Goal: Task Accomplishment & Management: Complete application form

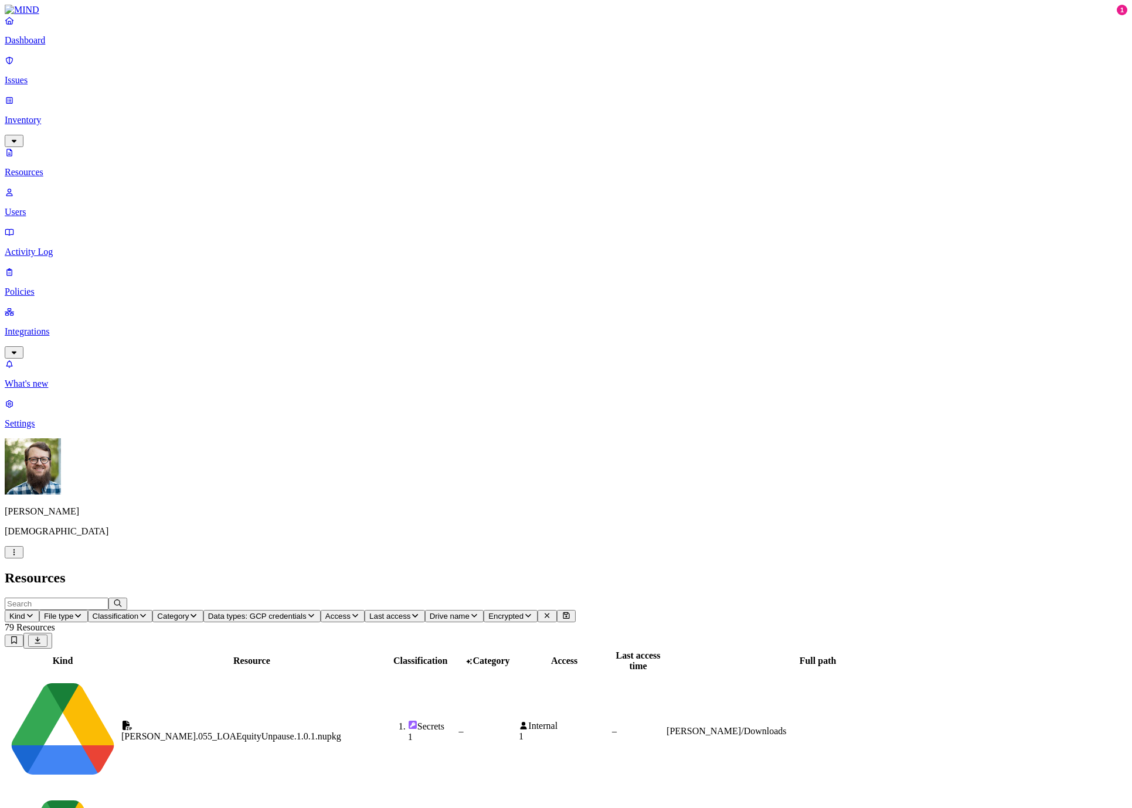
click at [22, 46] on link "Dashboard" at bounding box center [566, 30] width 1122 height 30
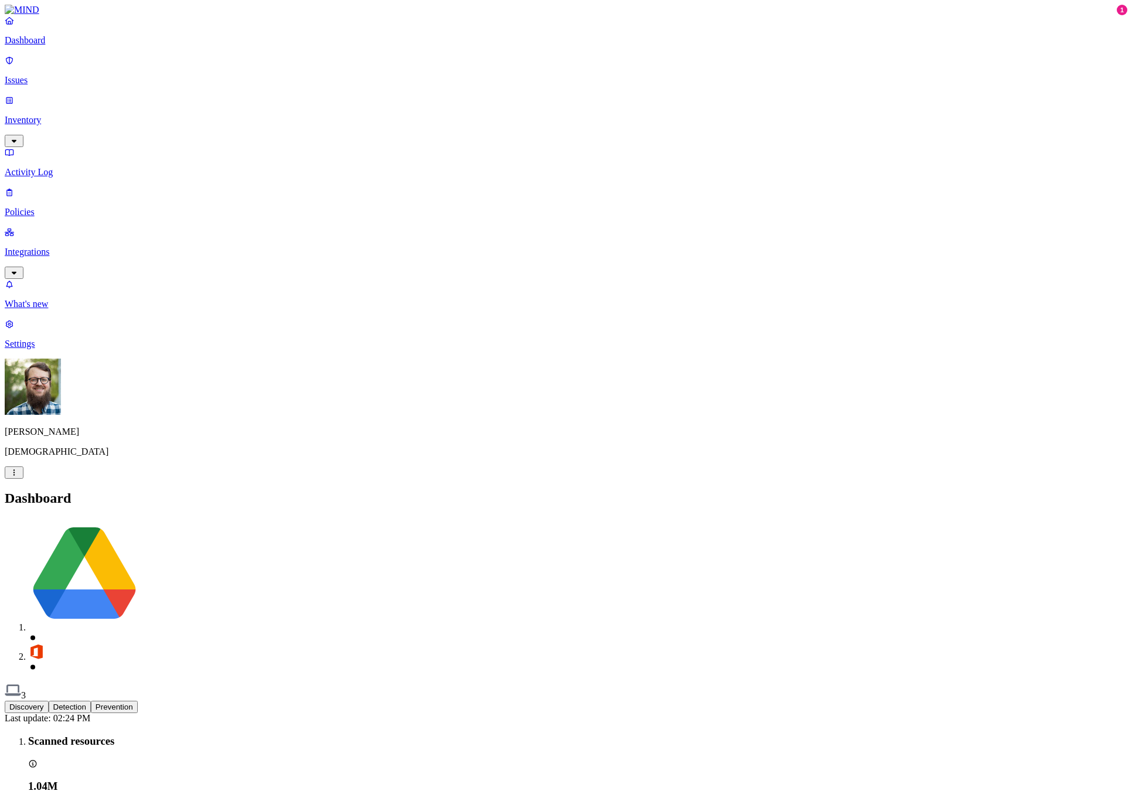
scroll to position [104, 0]
drag, startPoint x: 937, startPoint y: 176, endPoint x: 1010, endPoint y: 176, distance: 73.3
drag, startPoint x: 1013, startPoint y: 169, endPoint x: 948, endPoint y: 177, distance: 65.5
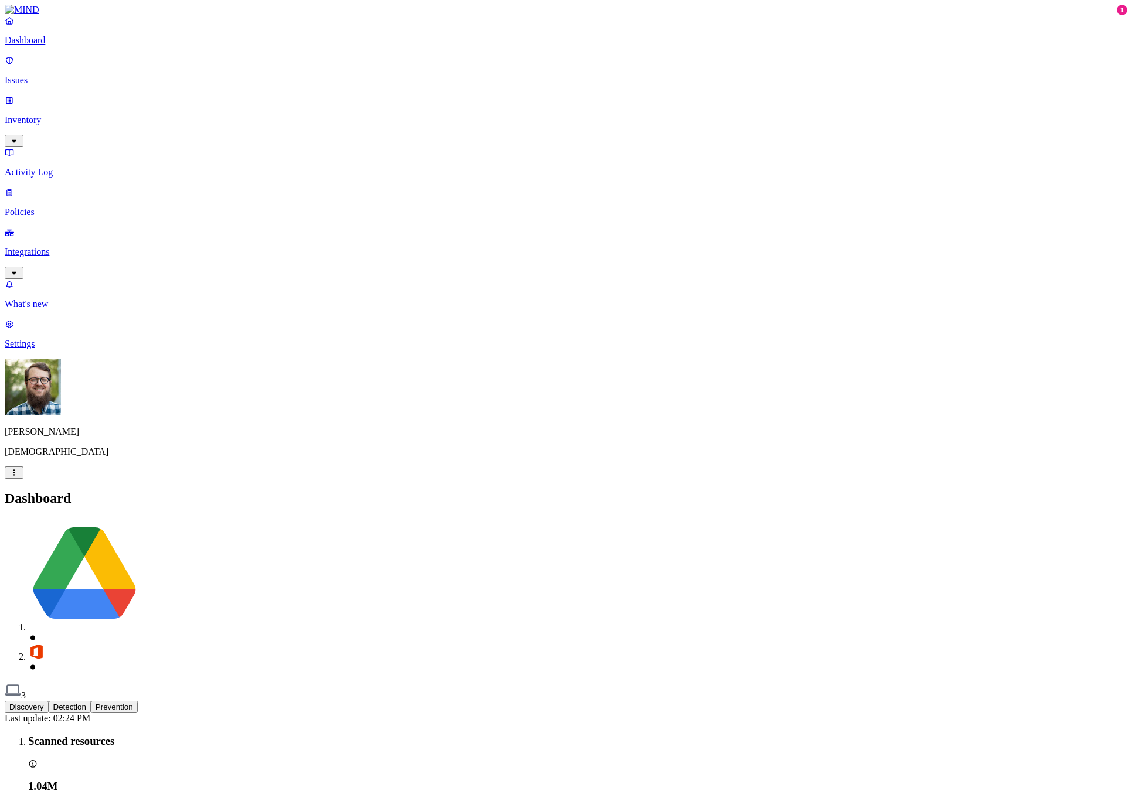
click at [70, 77] on p "Issues" at bounding box center [566, 80] width 1122 height 11
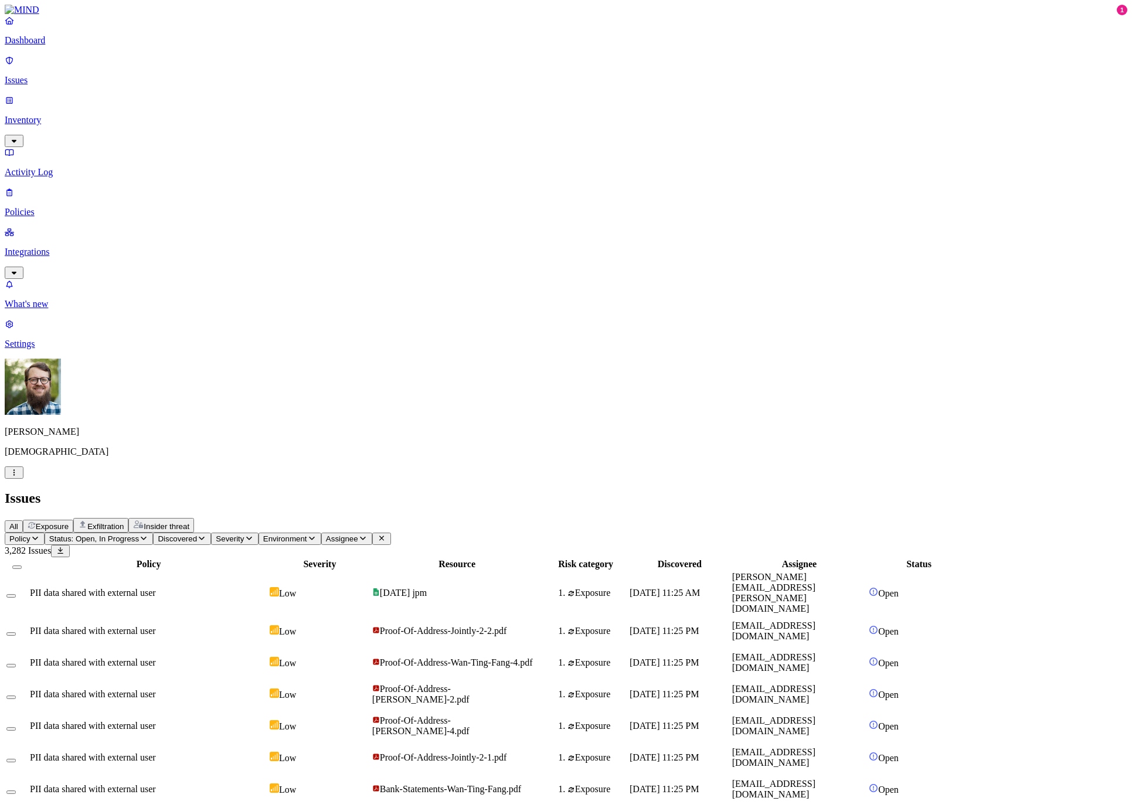
click at [40, 534] on icon "button" at bounding box center [34, 538] width 9 height 8
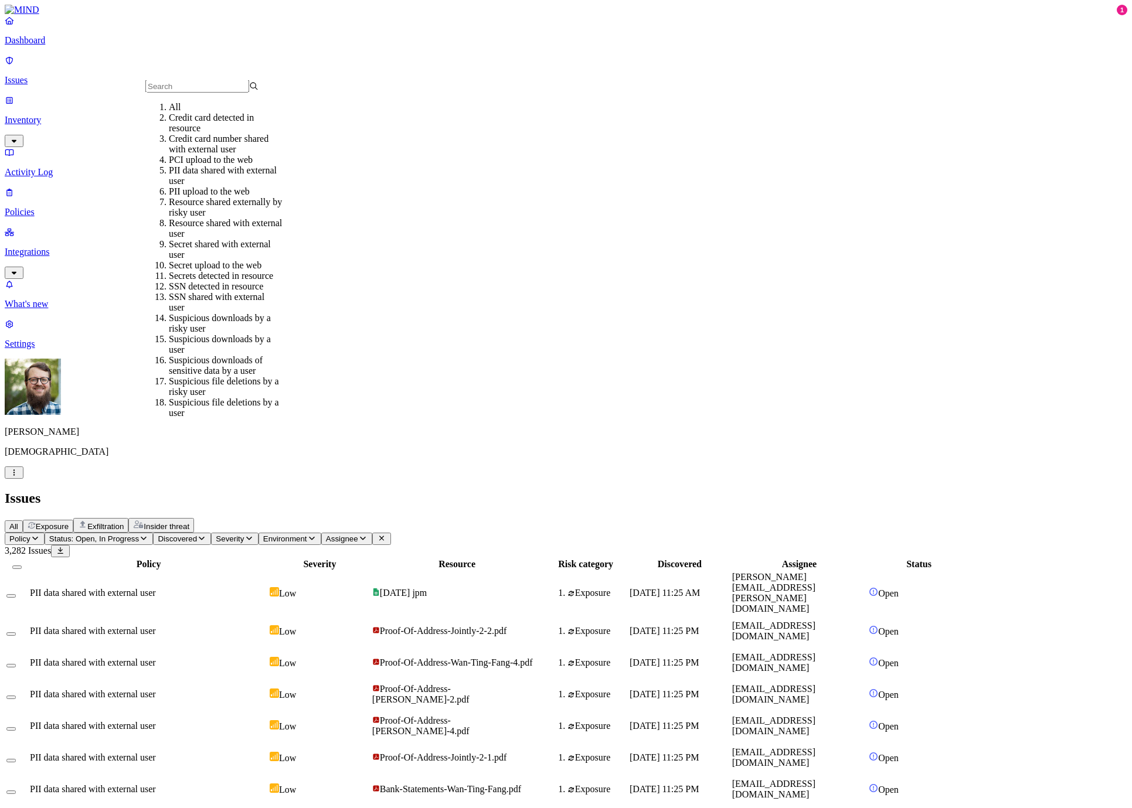
click at [74, 291] on nav "Dashboard Issues Inventory Activity Log Policies Integrations What's new 1 Sett…" at bounding box center [566, 182] width 1122 height 334
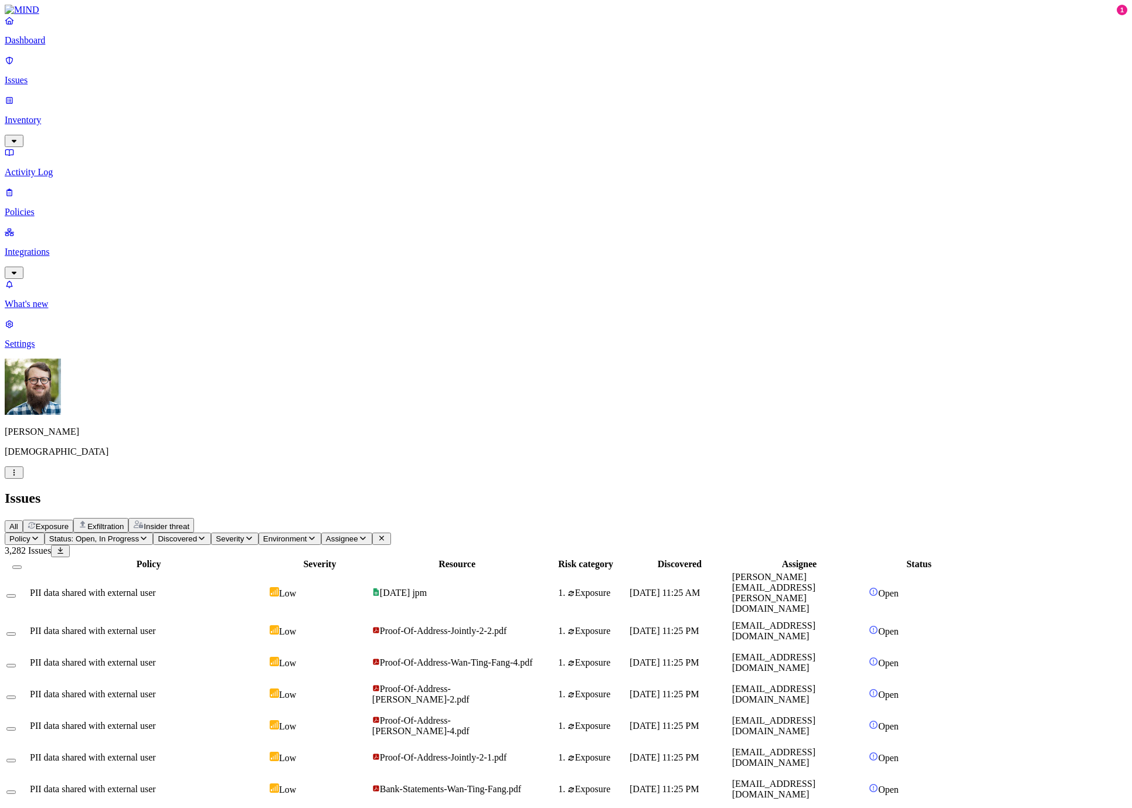
click at [216, 559] on th "Policy" at bounding box center [148, 565] width 239 height 12
click at [191, 559] on div "Policy" at bounding box center [148, 564] width 237 height 11
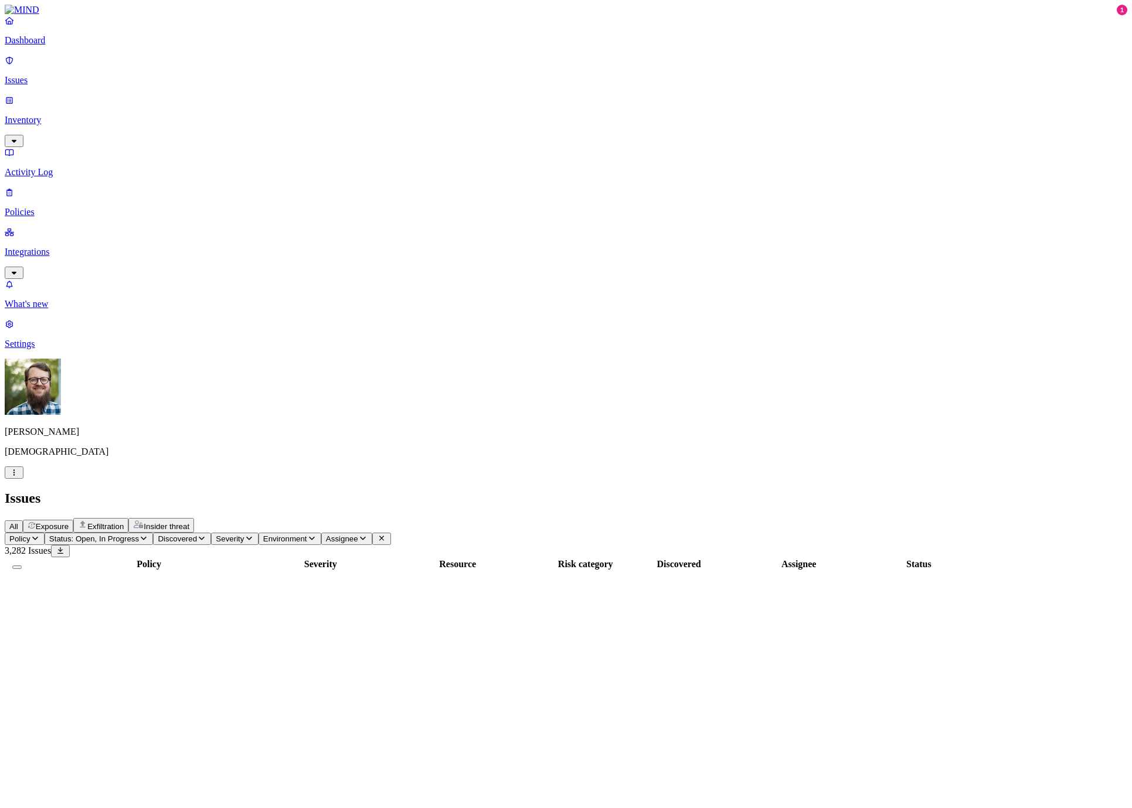
click at [83, 207] on p "Policies" at bounding box center [566, 212] width 1122 height 11
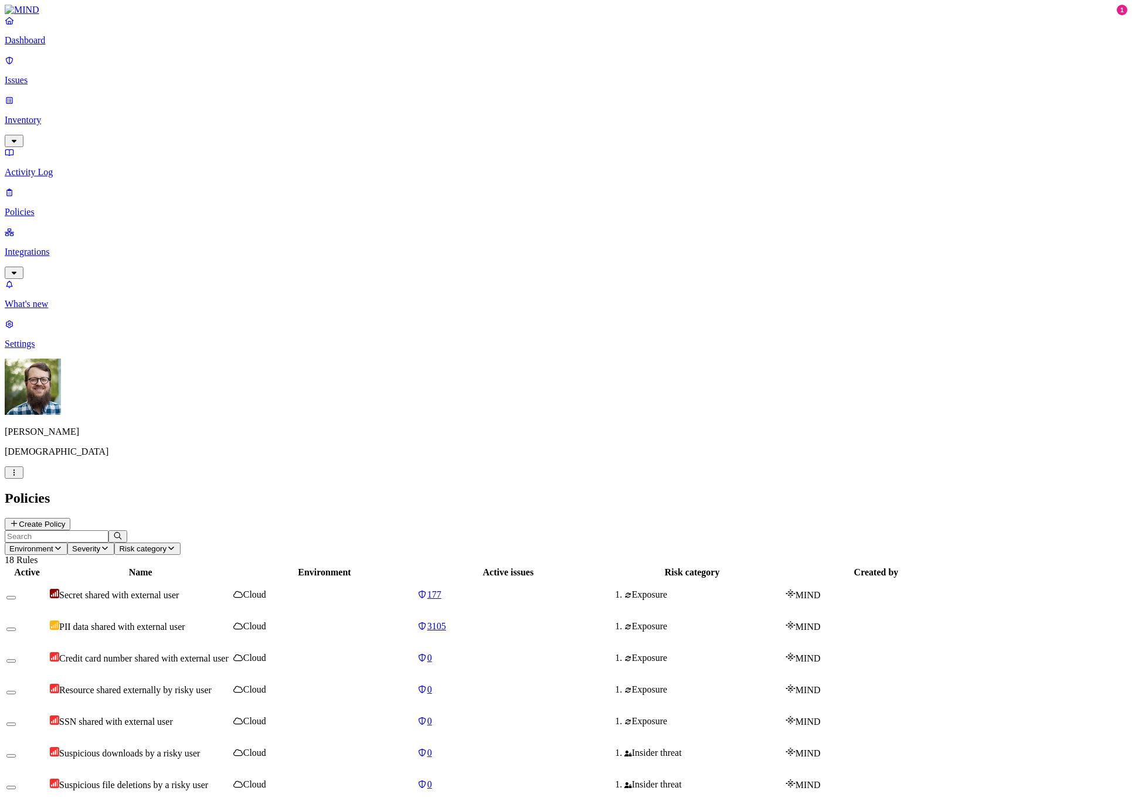
click at [70, 518] on button "Create Policy" at bounding box center [38, 524] width 66 height 12
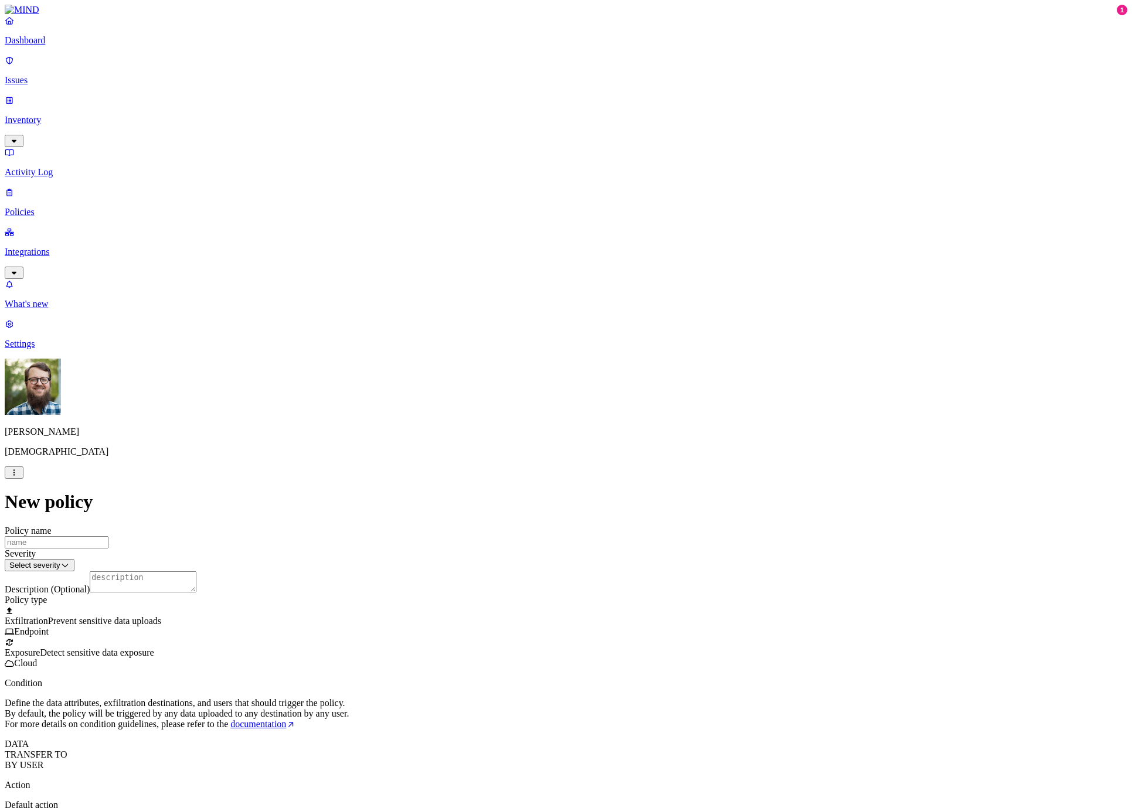
click at [490, 601] on div "Exposure Detect sensitive data exposure Cloud" at bounding box center [566, 653] width 1122 height 32
click at [108, 536] on input "Policy name" at bounding box center [57, 542] width 104 height 12
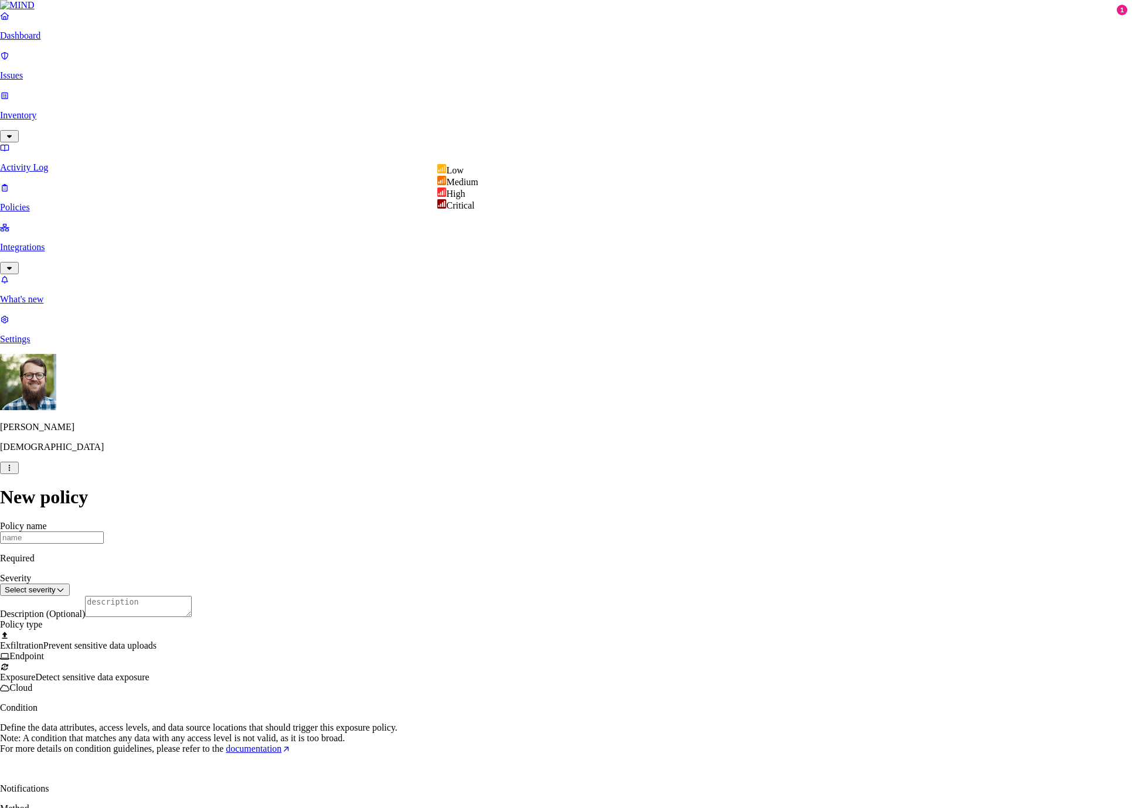
click at [514, 149] on html "Dashboard Issues Inventory Activity Log Policies Integrations What's new 1 Sett…" at bounding box center [566, 459] width 1132 height 918
select select "3"
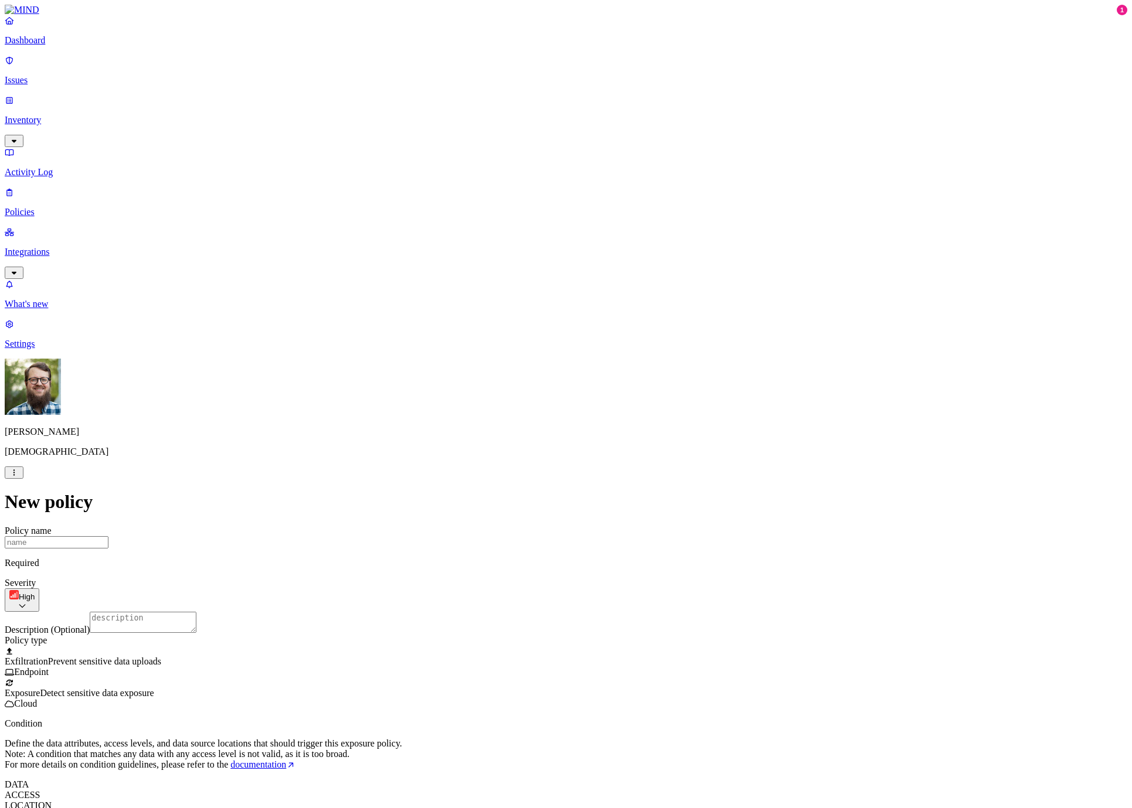
click at [196, 601] on textarea "Description (Optional)" at bounding box center [143, 622] width 107 height 21
click at [522, 477] on label "Classification" at bounding box center [509, 472] width 52 height 10
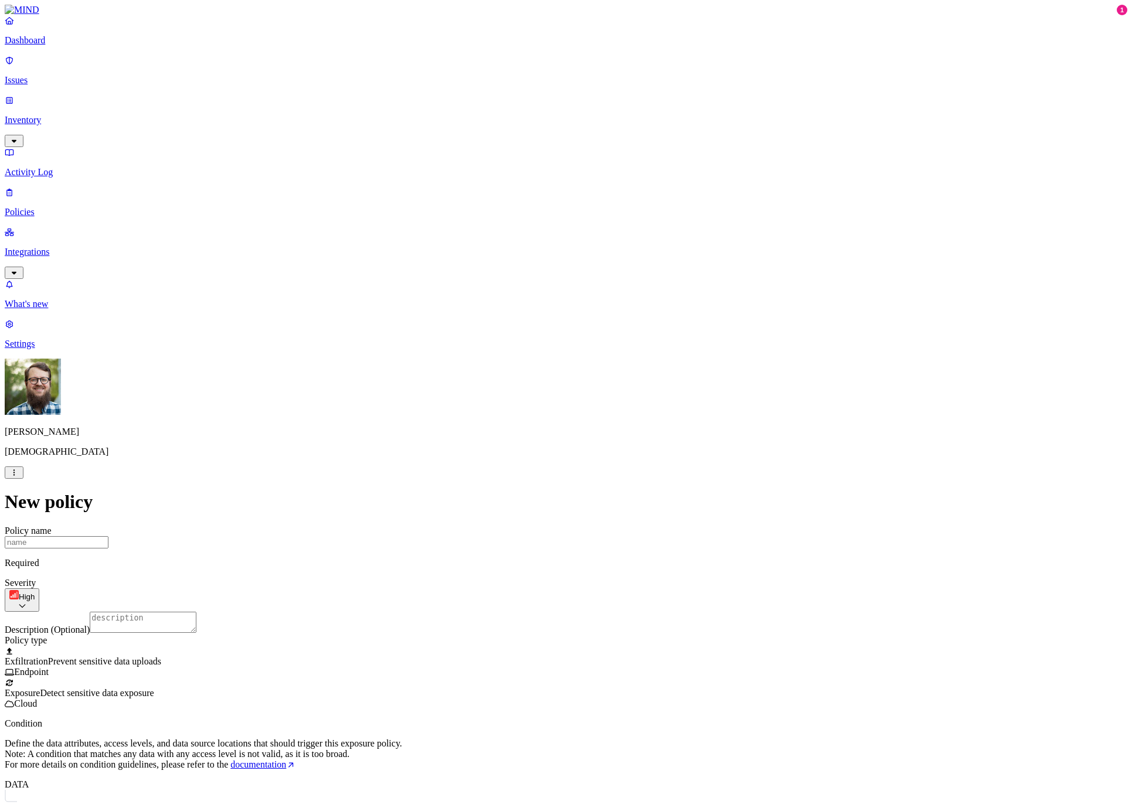
click at [481, 601] on div "Any" at bounding box center [566, 813] width 1122 height 47
click at [500, 502] on label "Data type" at bounding box center [492, 496] width 18 height 21
click at [380, 501] on div "New policy Policy name Required Severity High Low Medium High Critical Descript…" at bounding box center [566, 789] width 1122 height 596
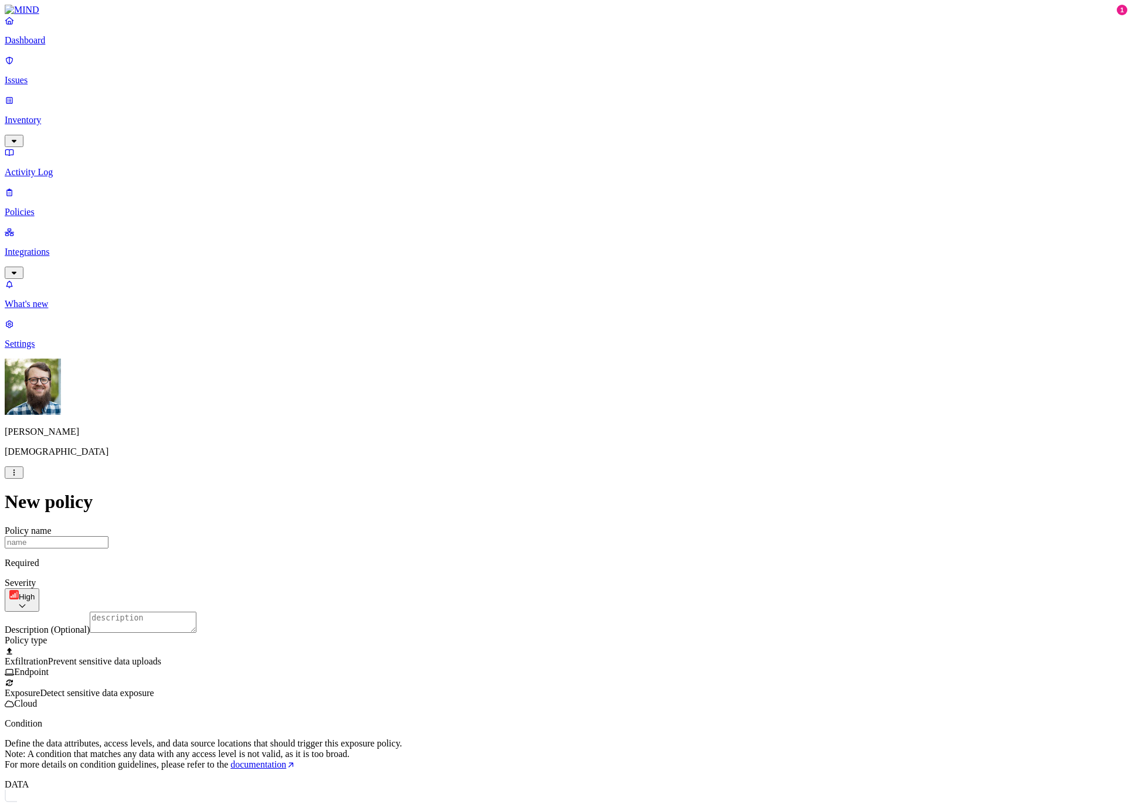
click at [499, 519] on label "File type" at bounding box center [491, 515] width 16 height 21
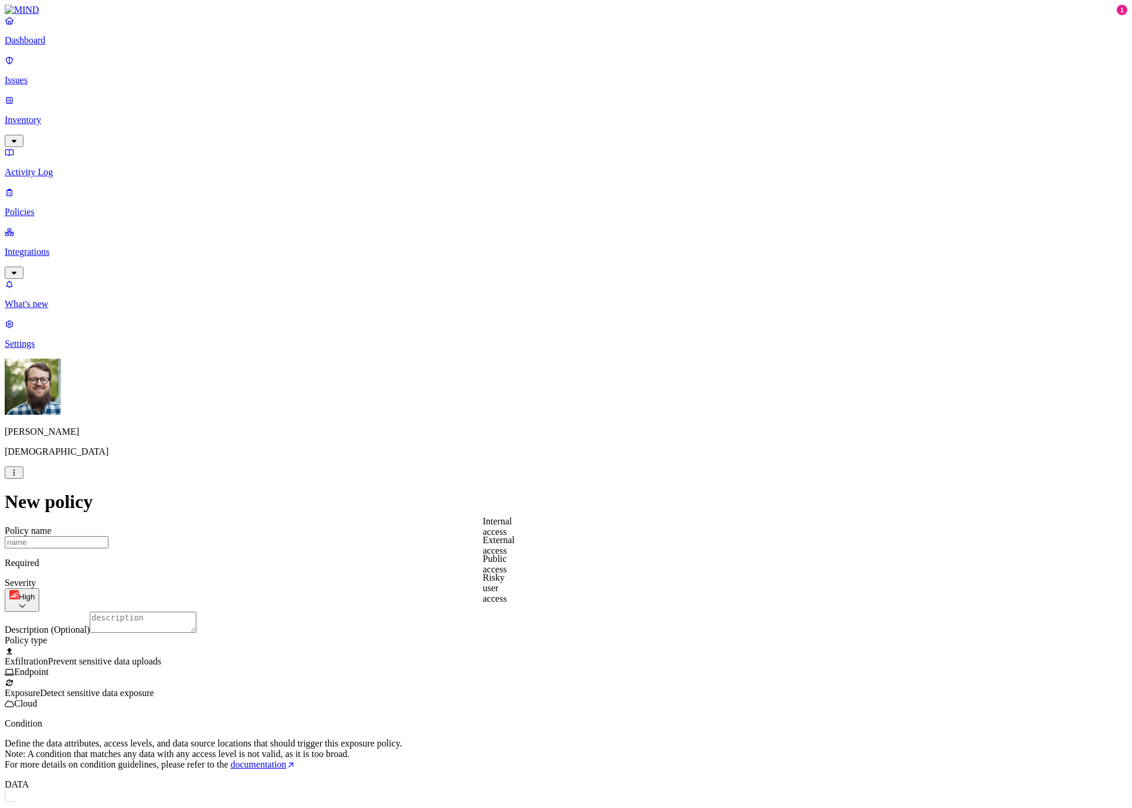
click at [507, 568] on label "Public access" at bounding box center [495, 564] width 24 height 21
click at [408, 491] on div "New policy Policy name Required Severity High Low Medium High Critical Descript…" at bounding box center [566, 789] width 1122 height 596
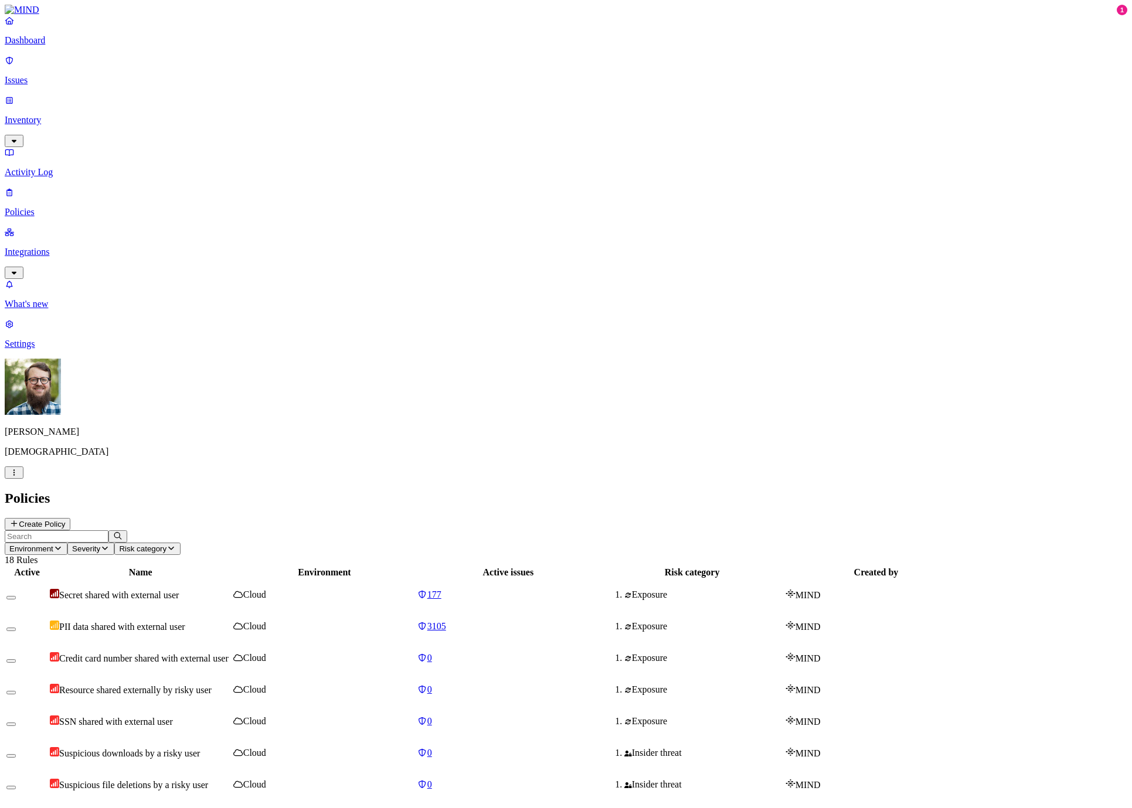
click at [70, 518] on button "Create Policy" at bounding box center [38, 524] width 66 height 12
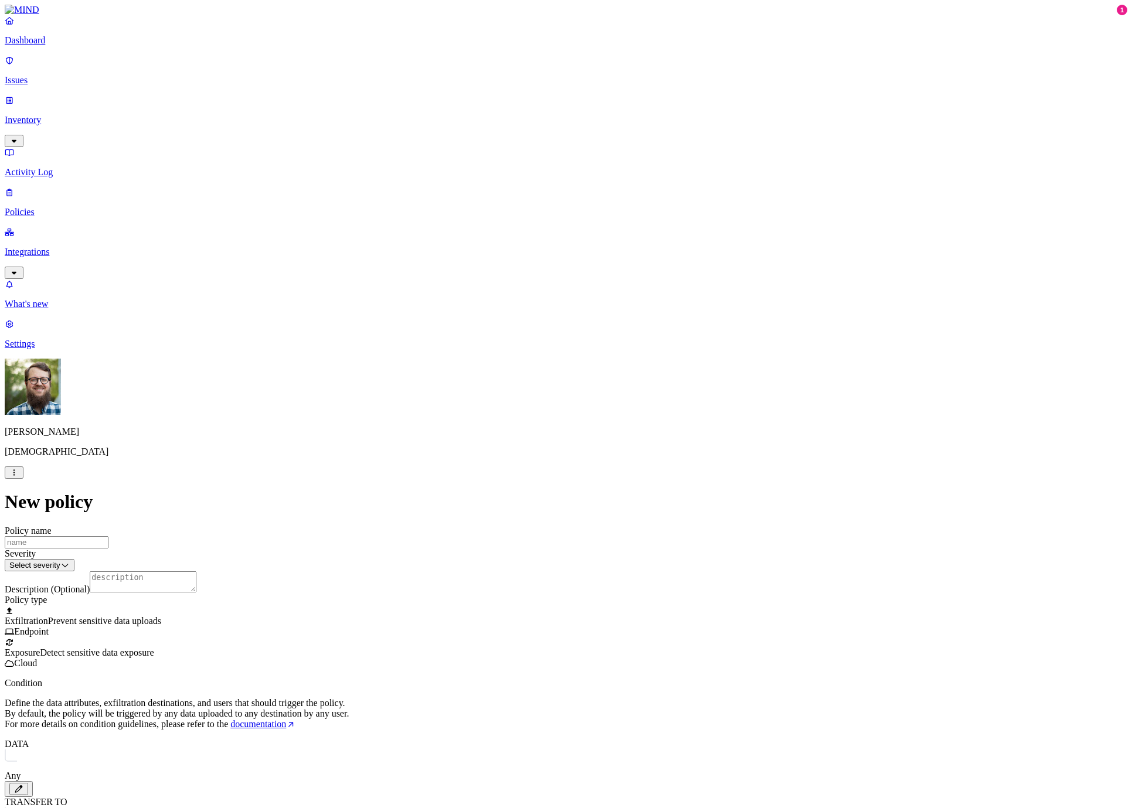
click at [108, 536] on input "Policy name" at bounding box center [57, 542] width 104 height 12
type input "File Shared Publicly"
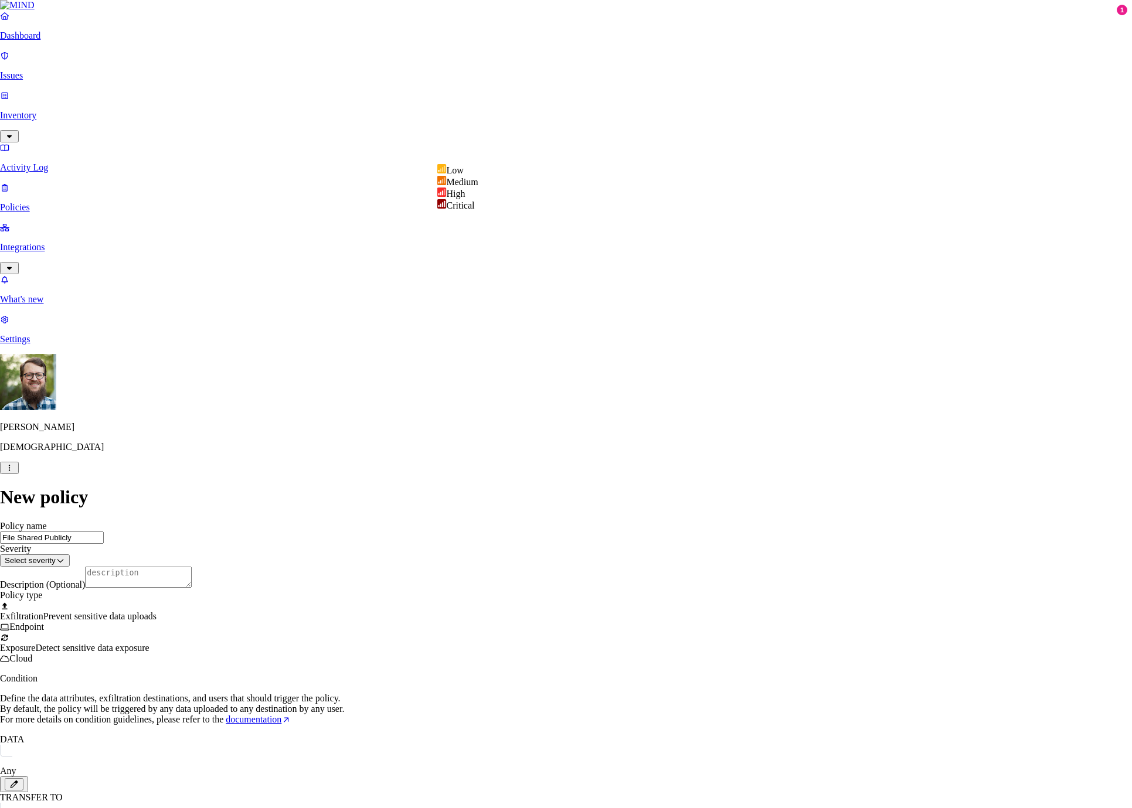
click at [485, 154] on html "Dashboard Issues Inventory Activity Log Policies Integrations What's new 1 Sett…" at bounding box center [566, 579] width 1132 height 1158
select select "3"
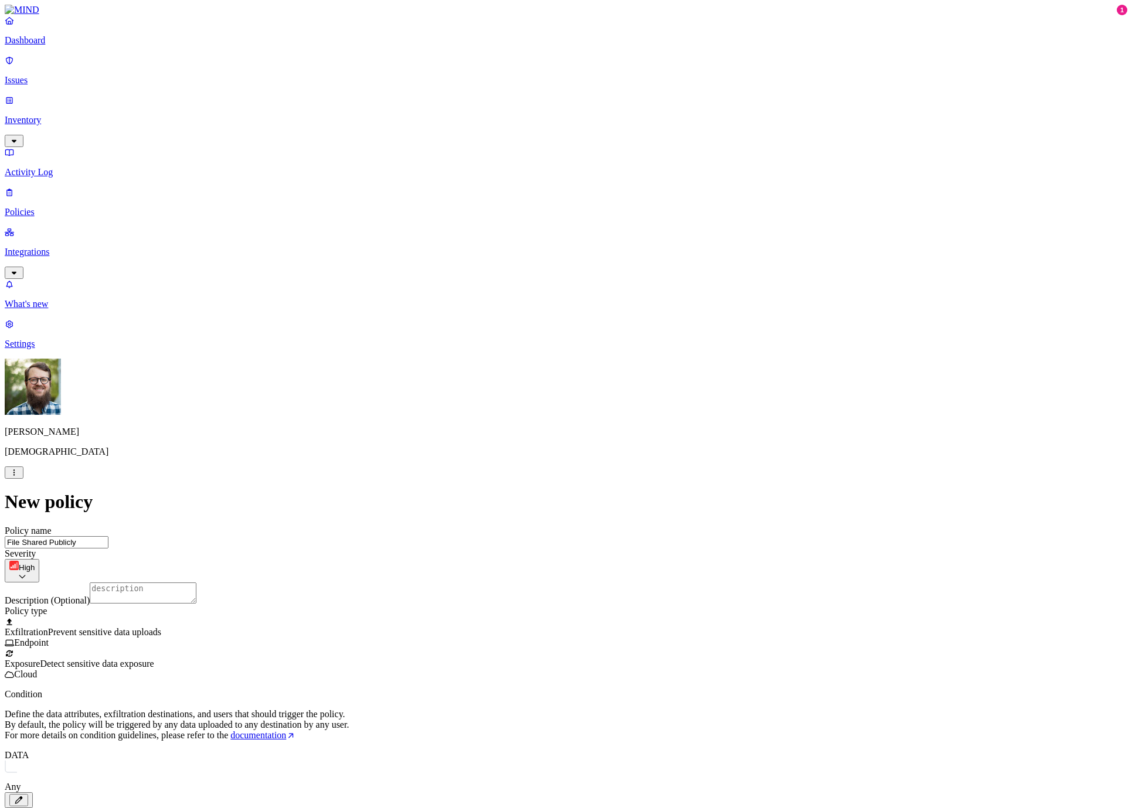
click at [13, 601] on icon at bounding box center [9, 653] width 7 height 6
click at [23, 601] on icon "button" at bounding box center [18, 800] width 9 height 8
click at [414, 573] on div "New policy Policy name File Shared Publicly Severity High Low Medium High Criti…" at bounding box center [566, 774] width 1122 height 567
click at [507, 601] on label "Public access" at bounding box center [495, 618] width 24 height 21
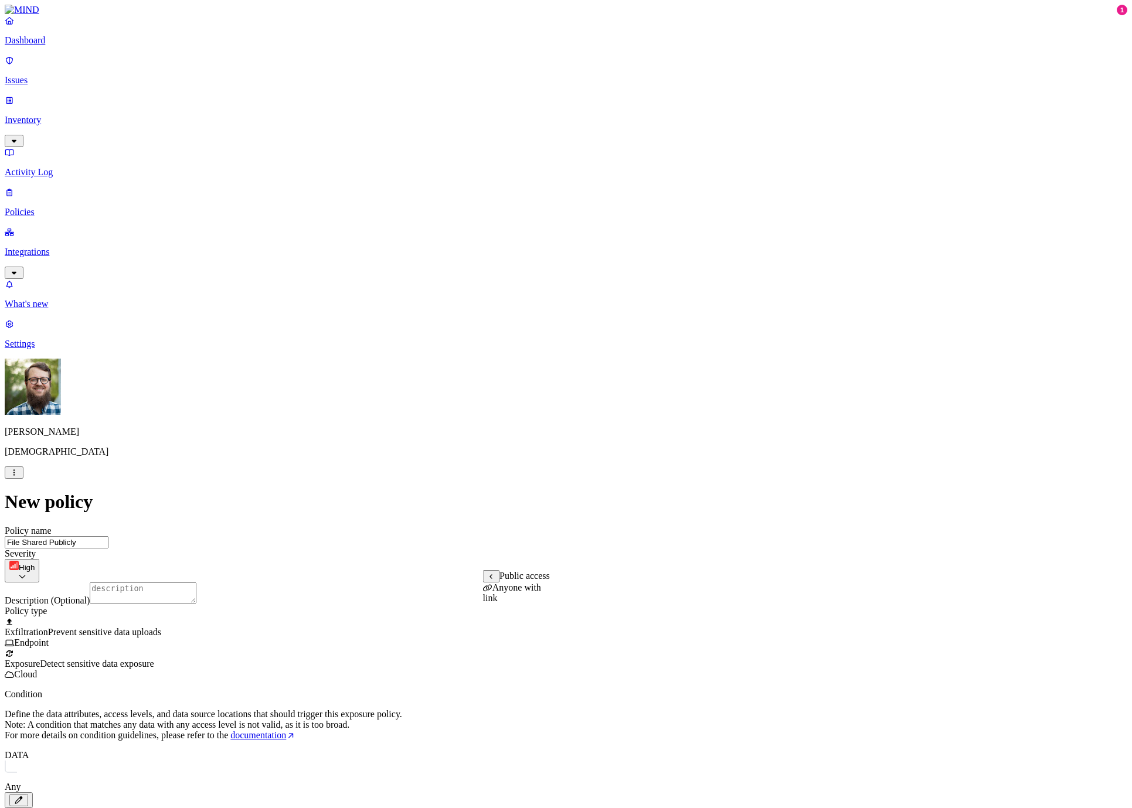
click at [507, 598] on label "Anyone with link" at bounding box center [512, 593] width 58 height 21
click at [399, 601] on div "New policy Policy name File Shared Publicly Severity High Low Medium High Criti…" at bounding box center [566, 791] width 1122 height 600
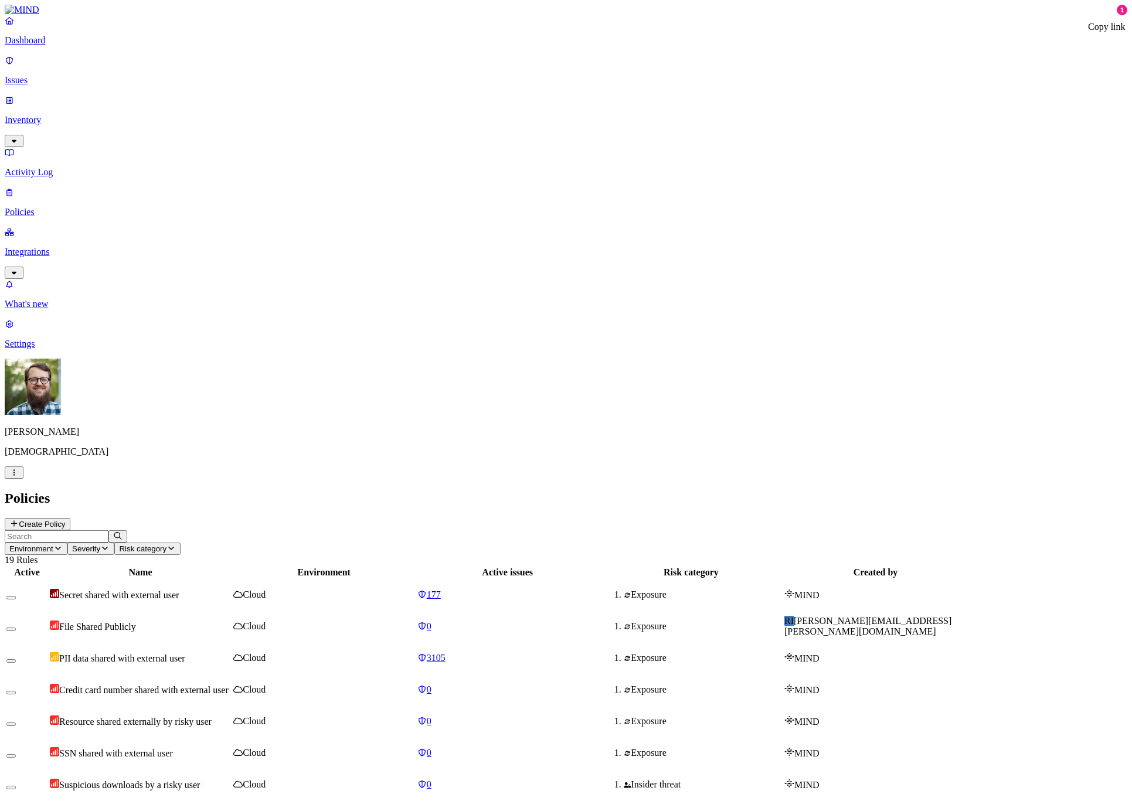
click at [70, 518] on button "Create Policy" at bounding box center [38, 524] width 66 height 12
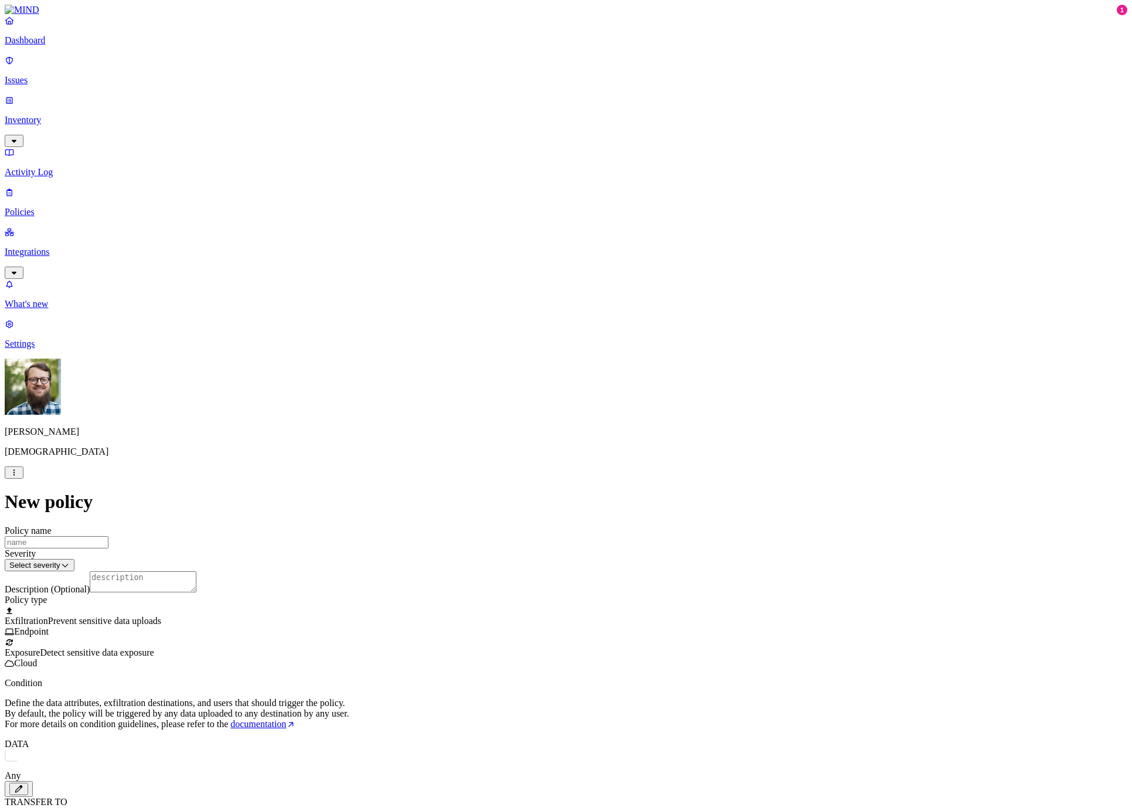
click at [536, 601] on p "Define the data attributes, exfiltration destinations, and users that should tr…" at bounding box center [566, 714] width 1122 height 32
click at [23, 601] on icon "button" at bounding box center [18, 789] width 9 height 8
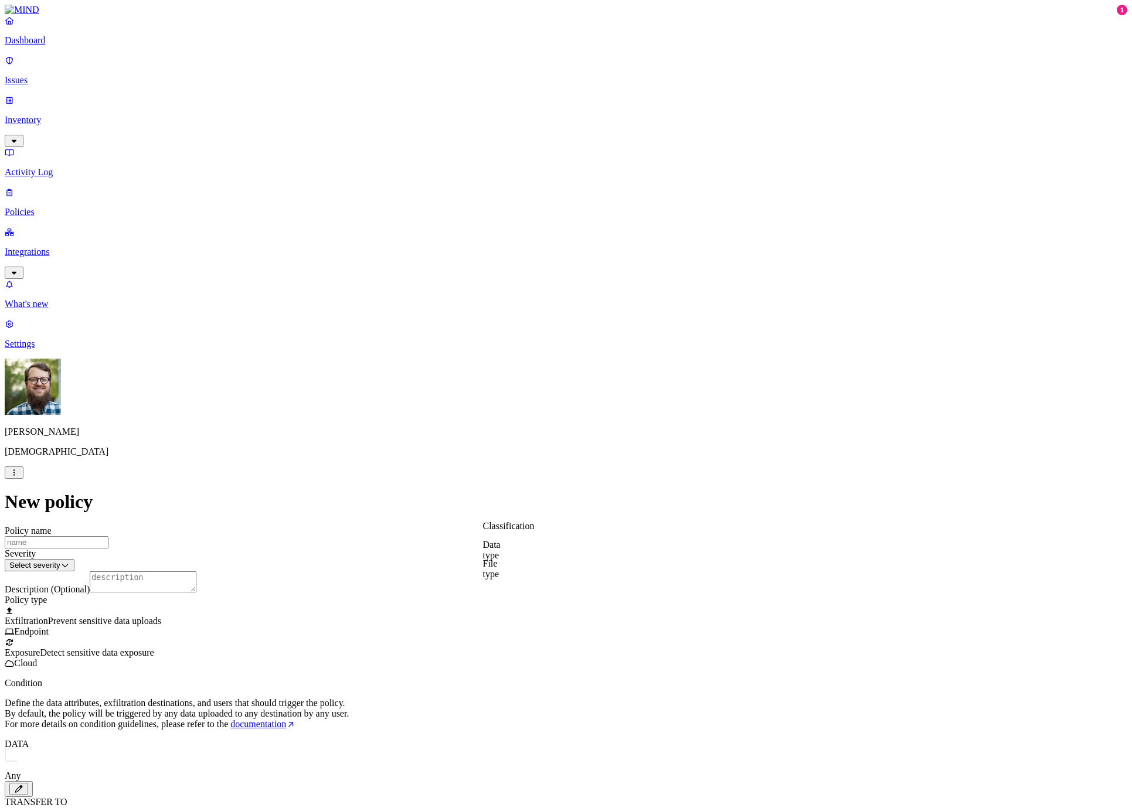
click at [410, 560] on div "New policy Policy name Severity Select severity Low Medium High Critical Descri…" at bounding box center [566, 822] width 1122 height 662
click at [537, 587] on label "Web Category" at bounding box center [520, 580] width 35 height 21
click at [513, 601] on button "button" at bounding box center [507, 603] width 9 height 4
click at [21, 601] on label "Any" at bounding box center [13, 776] width 16 height 10
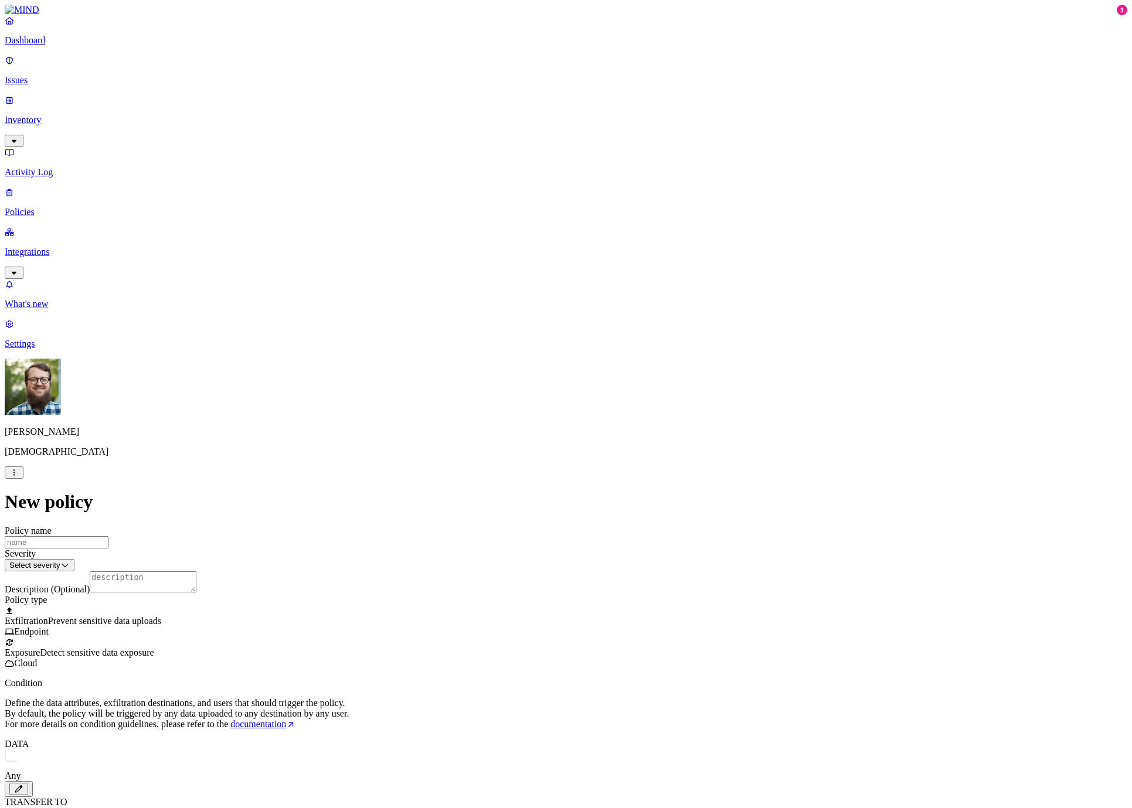
click at [23, 601] on icon "button" at bounding box center [18, 789] width 9 height 8
click at [469, 601] on html "Dashboard Issues Inventory Activity Log Policies Integrations What's new 1 Sett…" at bounding box center [566, 598] width 1132 height 1196
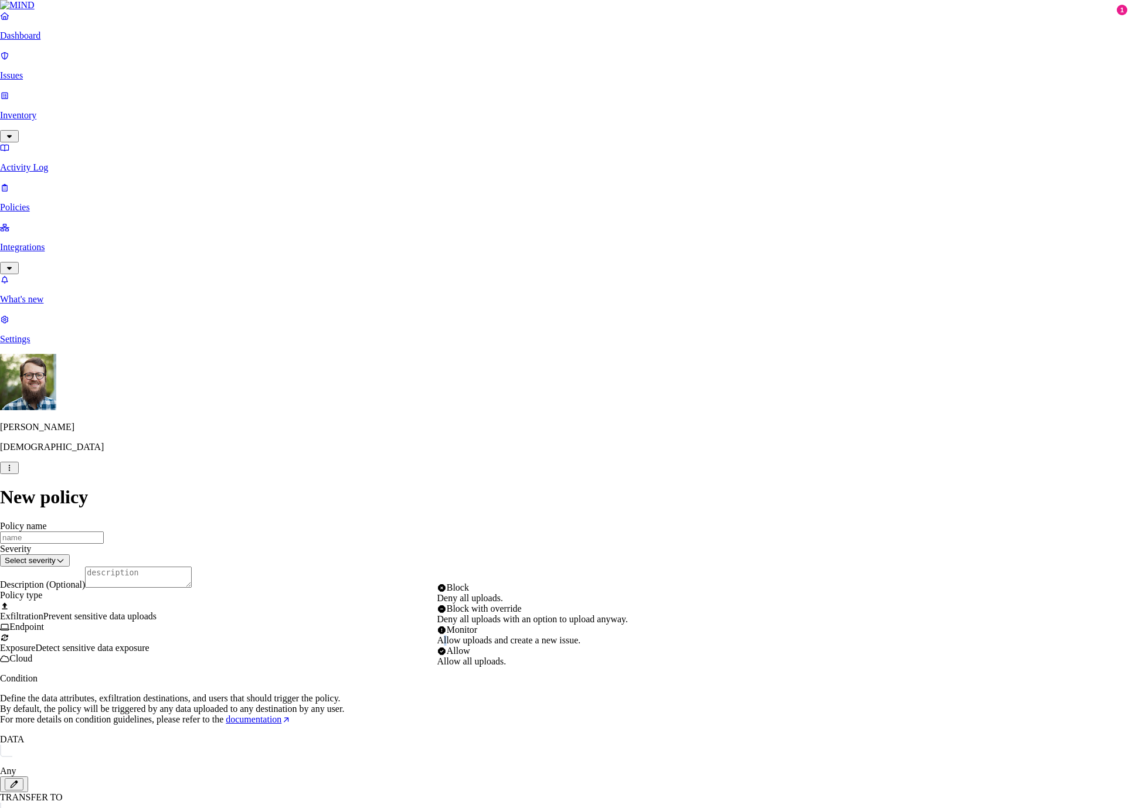
select select "2"
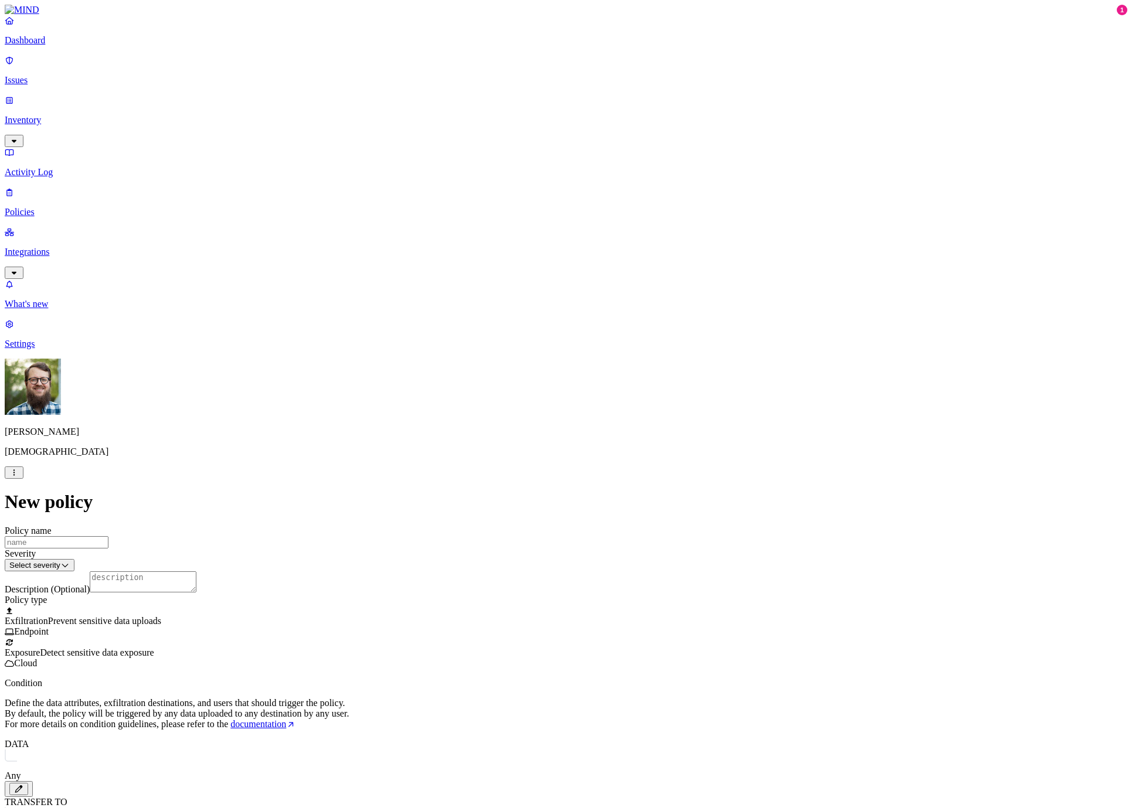
click at [581, 526] on div "Policy name" at bounding box center [566, 537] width 1122 height 23
click at [108, 536] on input "Policy name" at bounding box center [57, 542] width 104 height 12
type input "Test: Uploads to GenAI"
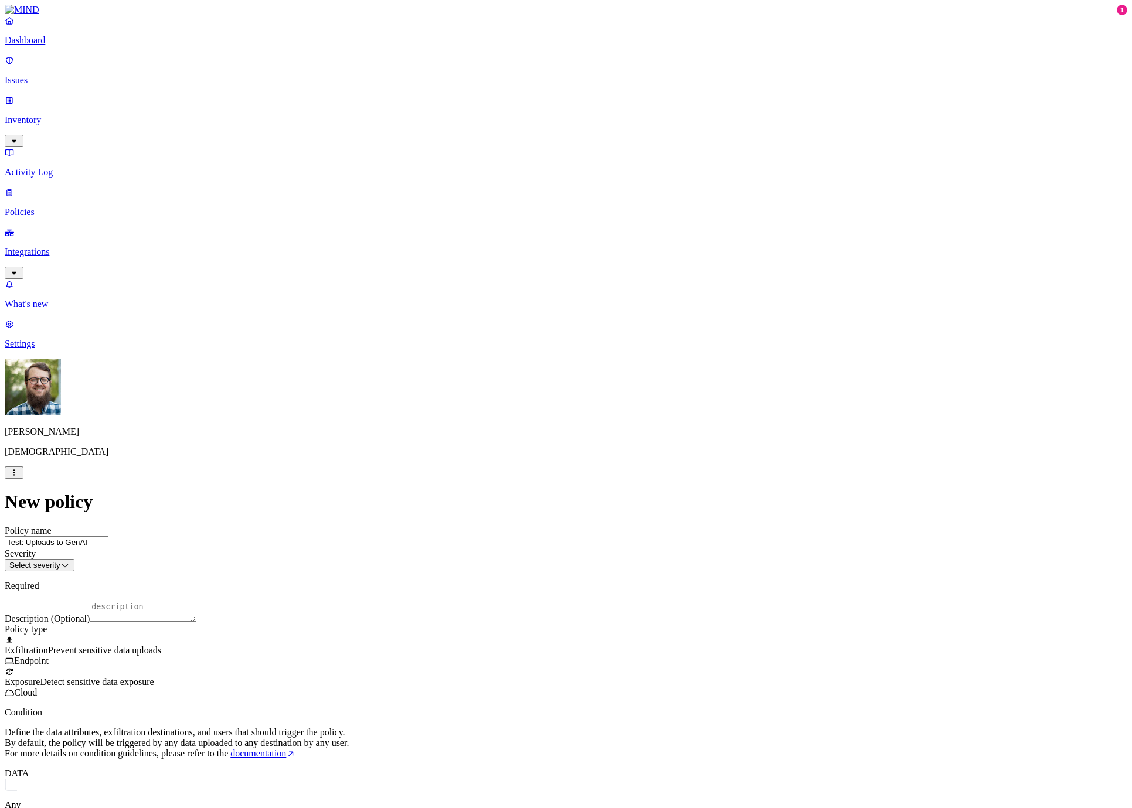
click at [508, 158] on html "Dashboard Issues Inventory Activity Log Policies Integrations What's new 1 Sett…" at bounding box center [566, 612] width 1132 height 1225
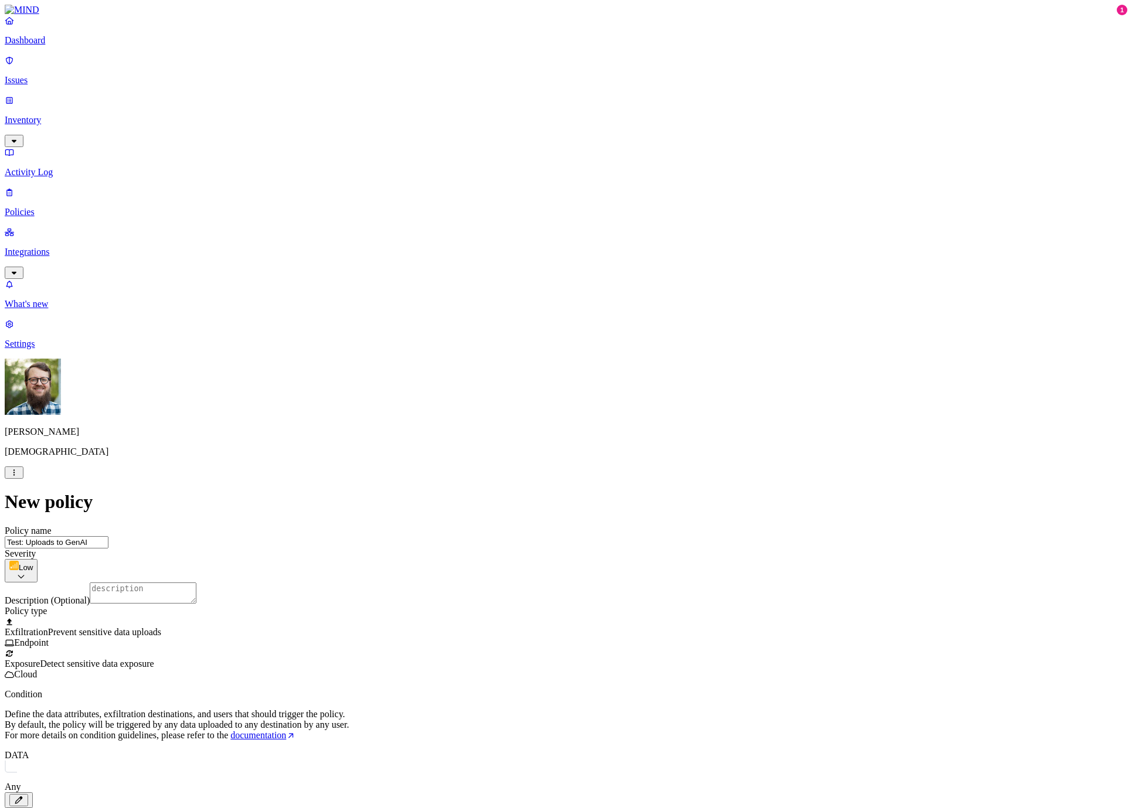
scroll to position [312, 0]
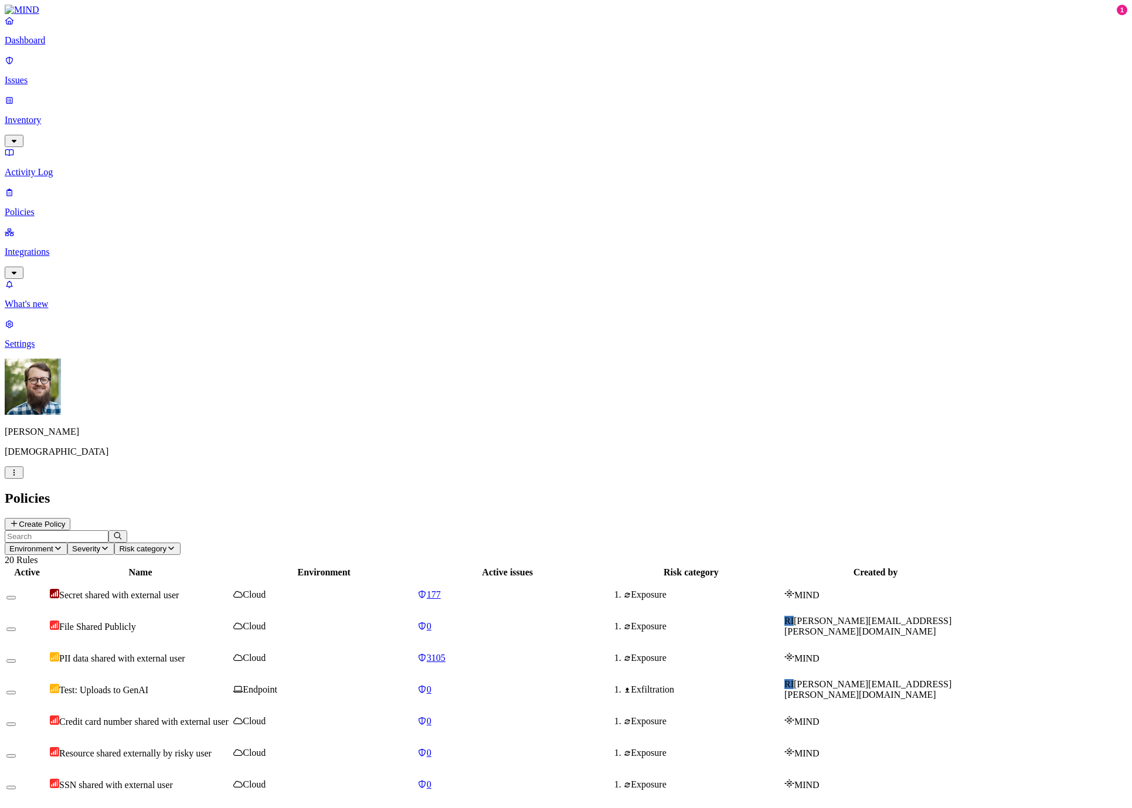
click at [70, 518] on button "Create Policy" at bounding box center [38, 524] width 66 height 12
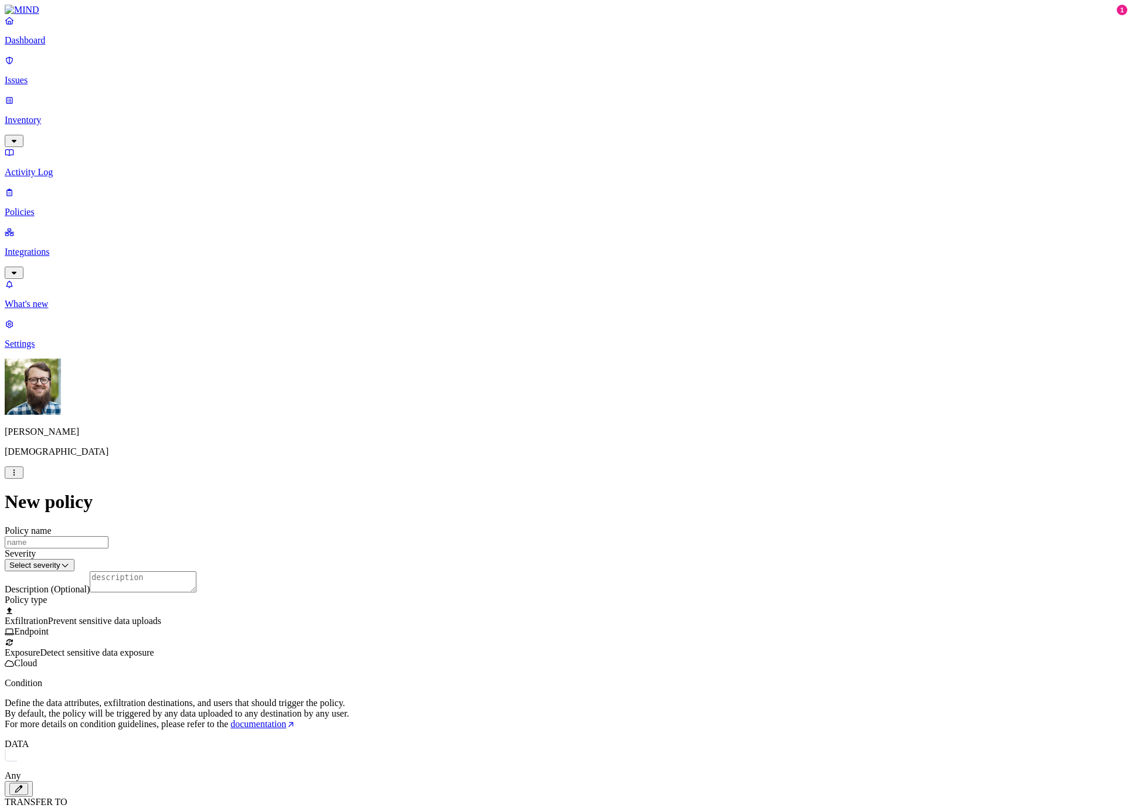
click at [476, 153] on html "Dashboard Issues Inventory Activity Log Policies Integrations What's new 1 Sett…" at bounding box center [566, 581] width 1132 height 1163
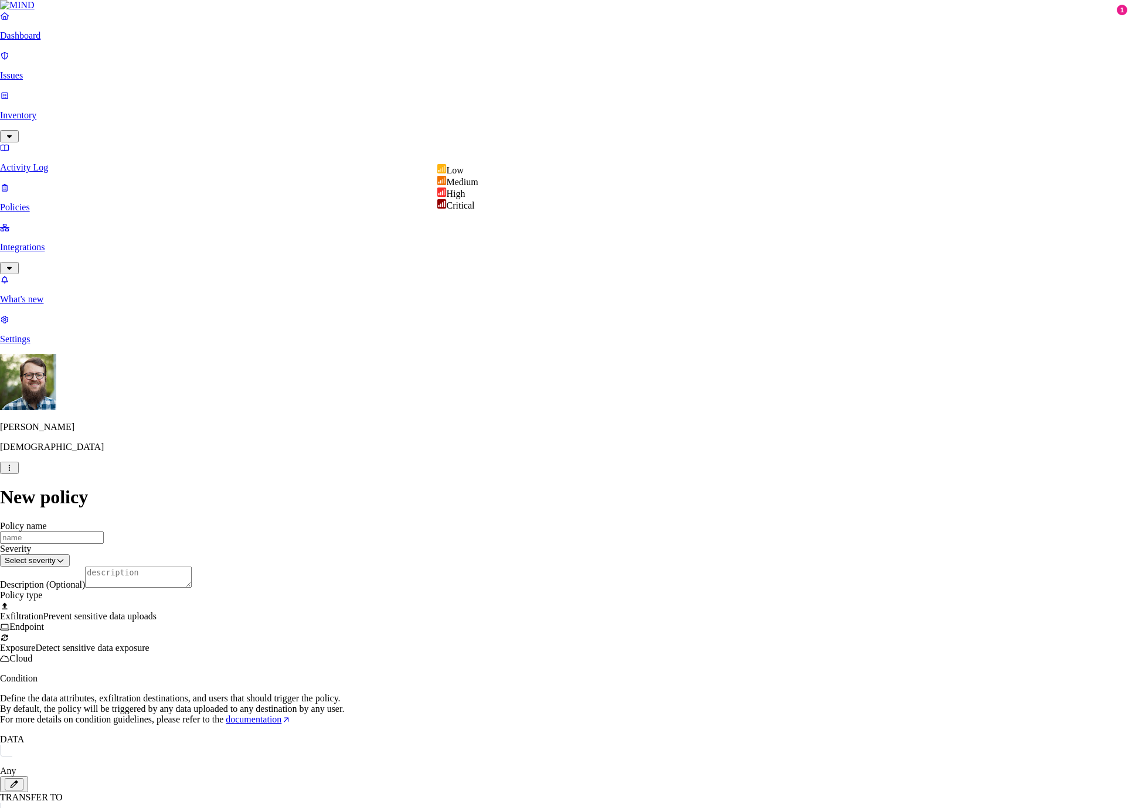
click at [338, 232] on html "Dashboard Issues Inventory Activity Log Policies Integrations What's new 1 Sett…" at bounding box center [566, 579] width 1132 height 1158
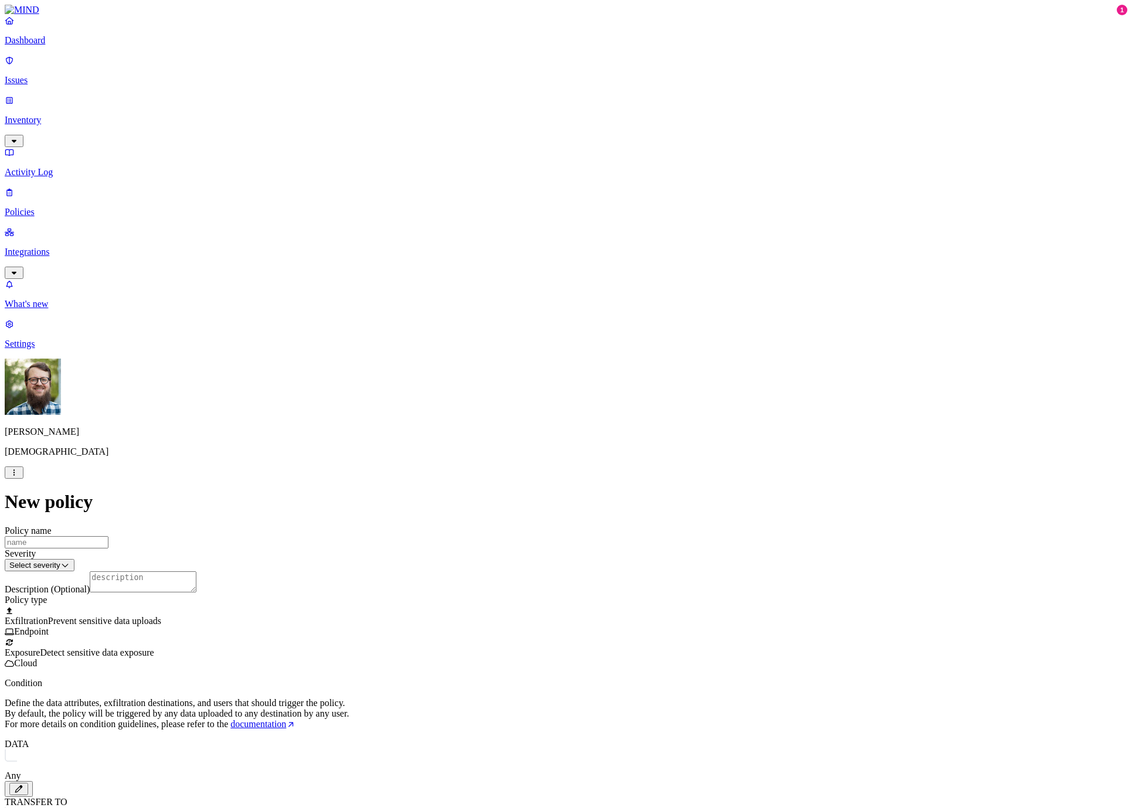
click at [33, 601] on button "button" at bounding box center [19, 789] width 28 height 16
click at [500, 557] on label "Data type" at bounding box center [492, 550] width 18 height 21
click at [373, 597] on div "New policy Policy name Severity Select severity Low Medium High Critical Descri…" at bounding box center [566, 822] width 1122 height 662
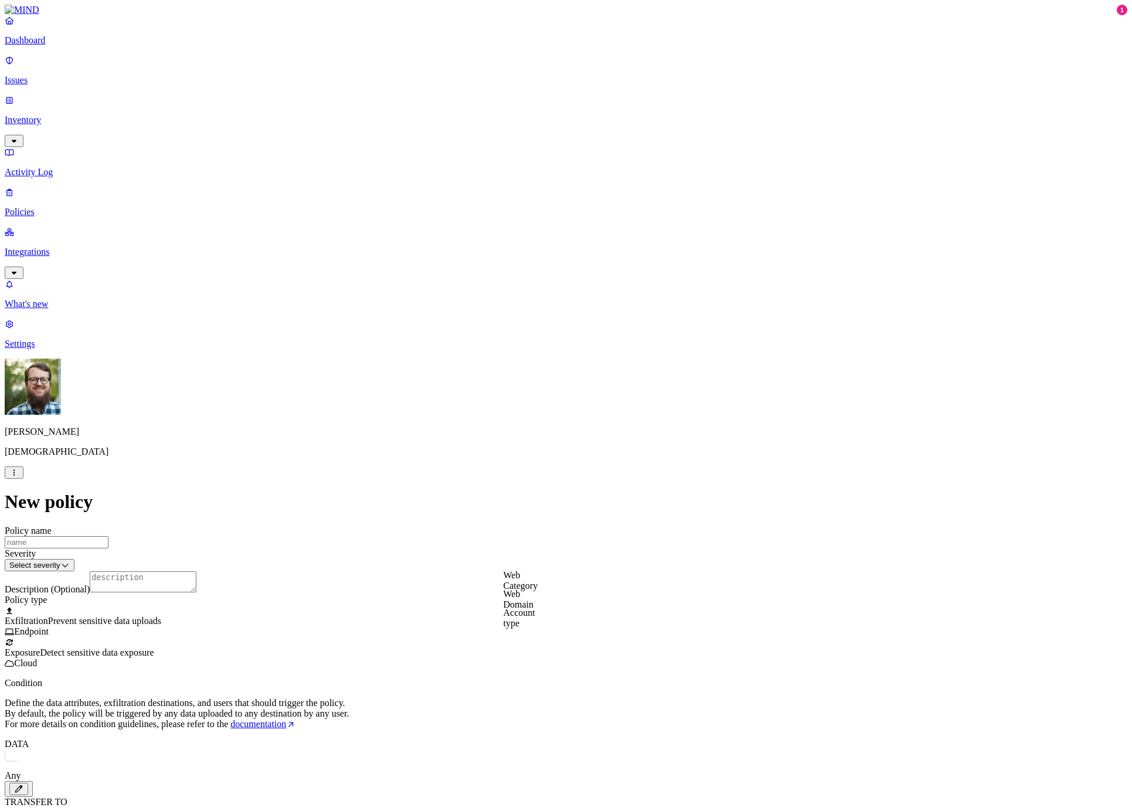
click at [532, 601] on label "Web Domain" at bounding box center [518, 599] width 30 height 21
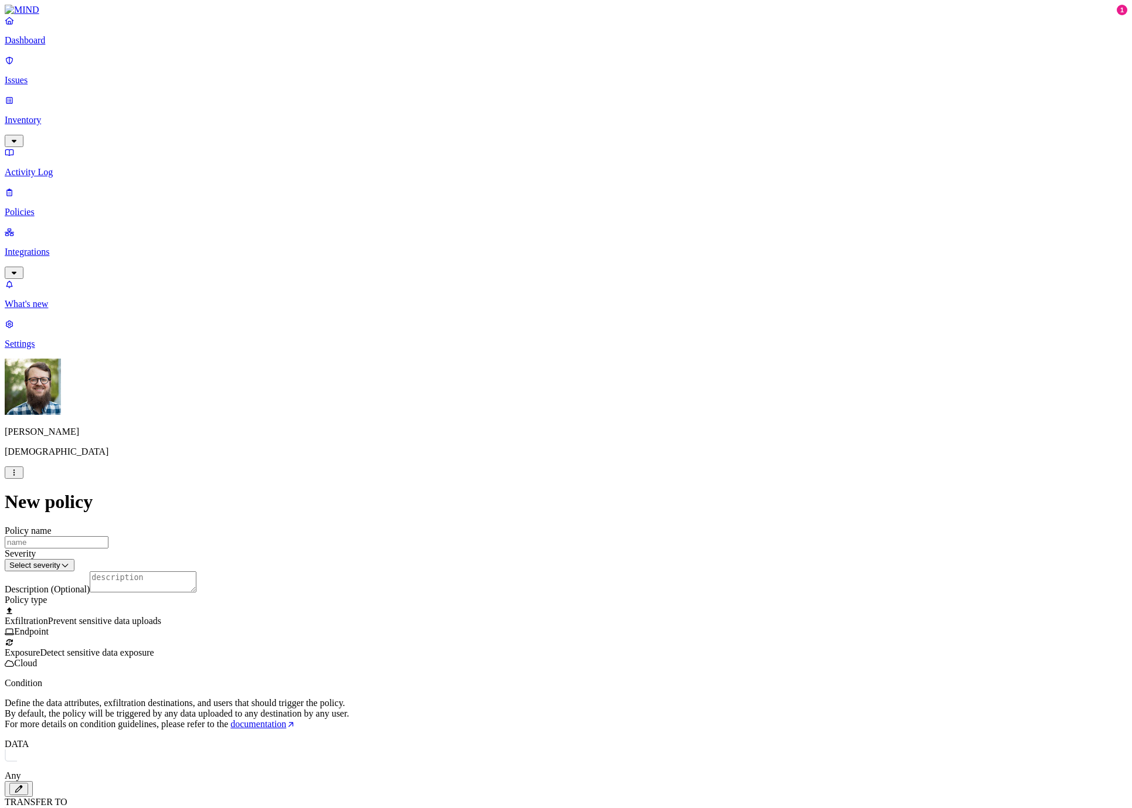
click at [529, 601] on label "Account type" at bounding box center [519, 618] width 32 height 21
click at [523, 593] on label "Unmanaged" at bounding box center [525, 588] width 45 height 10
click at [108, 536] on input "Policy name" at bounding box center [57, 542] width 104 height 12
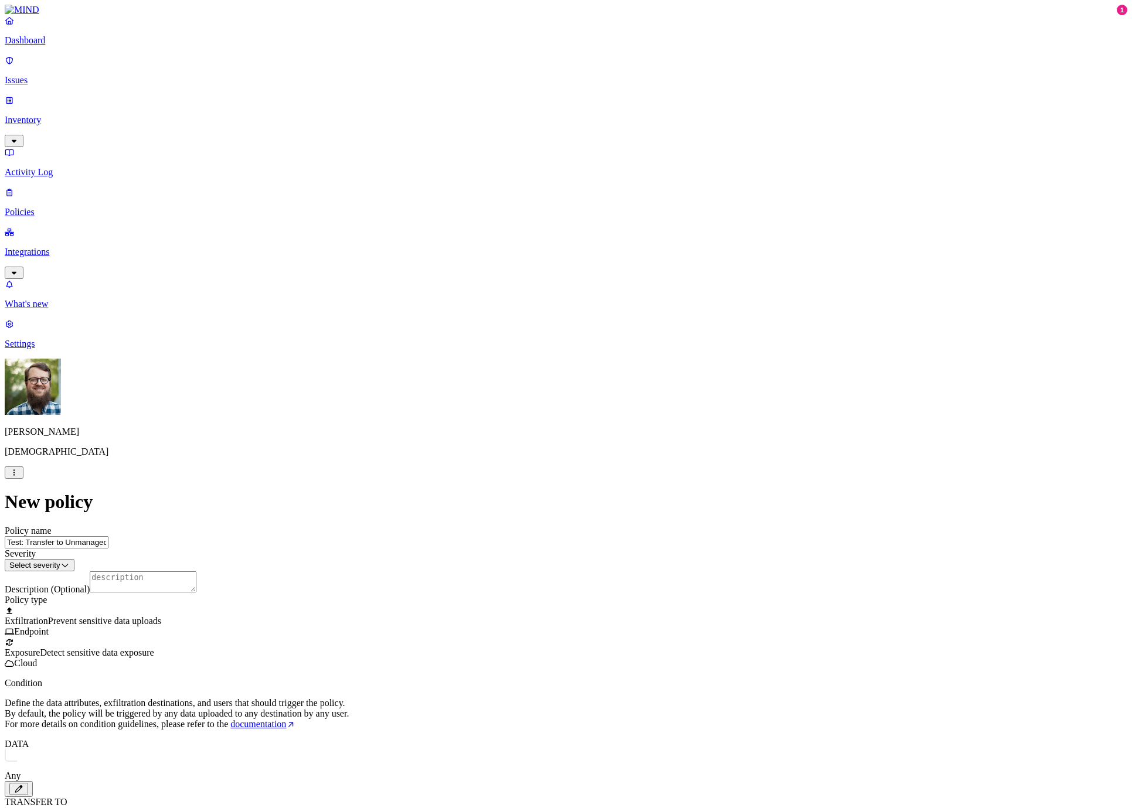
type input "Test: Transfer to Unmanaged Account"
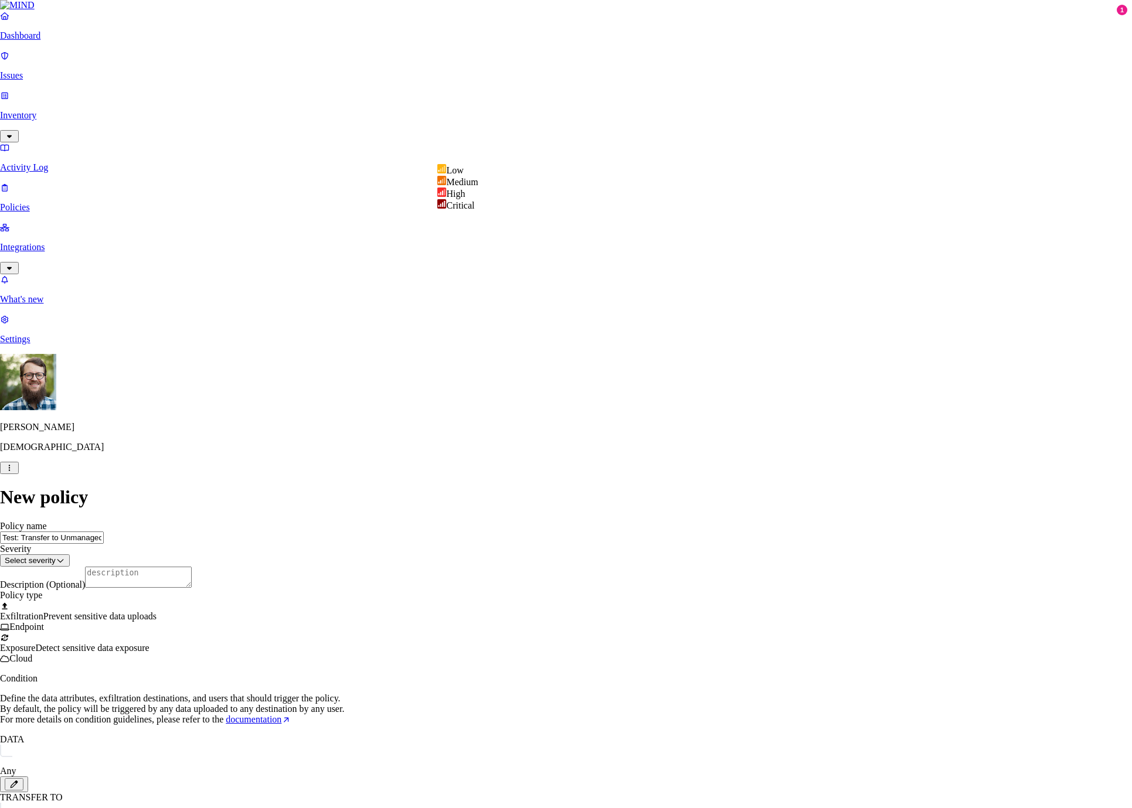
click at [571, 147] on html "Dashboard Issues Inventory Activity Log Policies Integrations What's new 1 Sett…" at bounding box center [566, 595] width 1132 height 1191
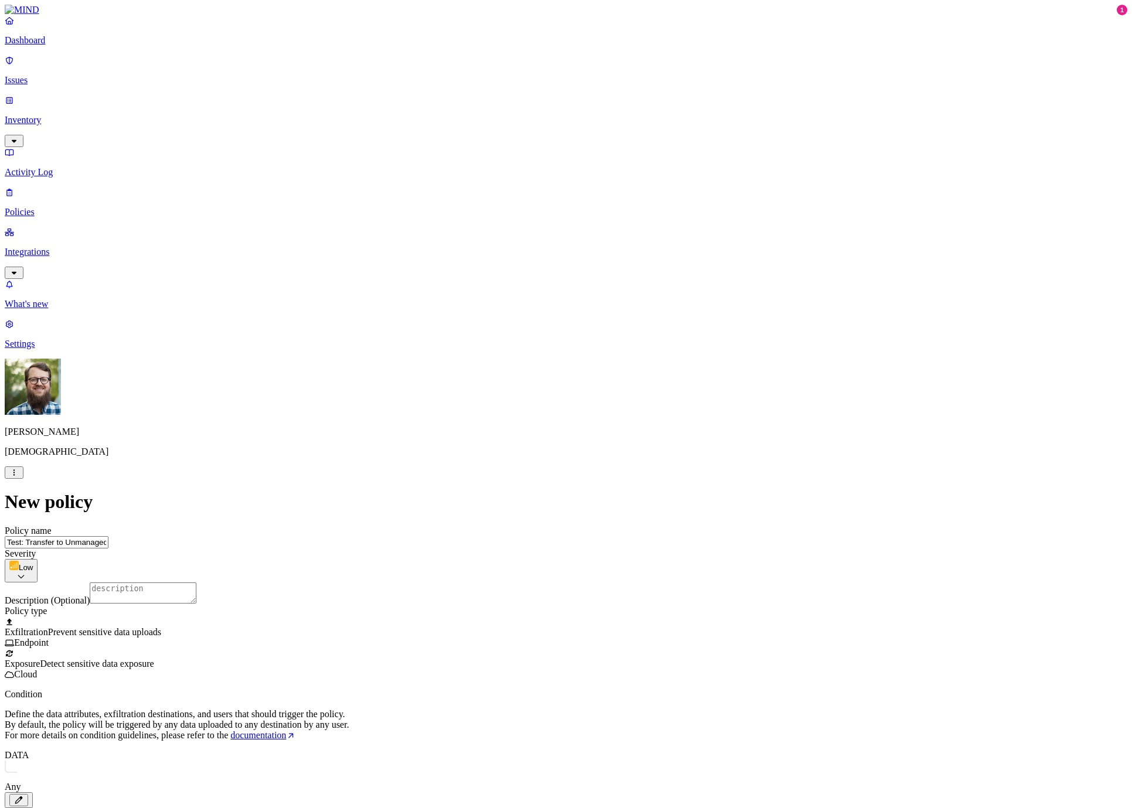
scroll to position [219, 0]
click at [515, 515] on html "Dashboard Issues Inventory Activity Log Policies Integrations What's new 1 Sett…" at bounding box center [566, 603] width 1132 height 1207
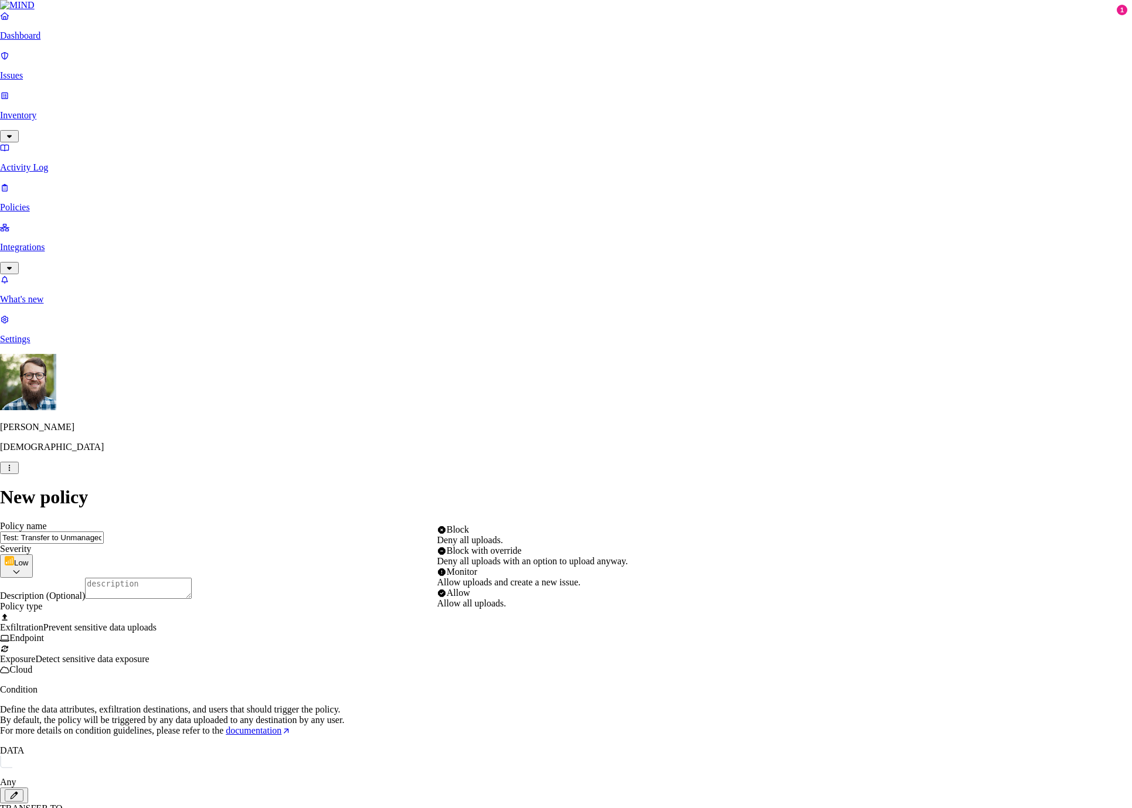
select select "2"
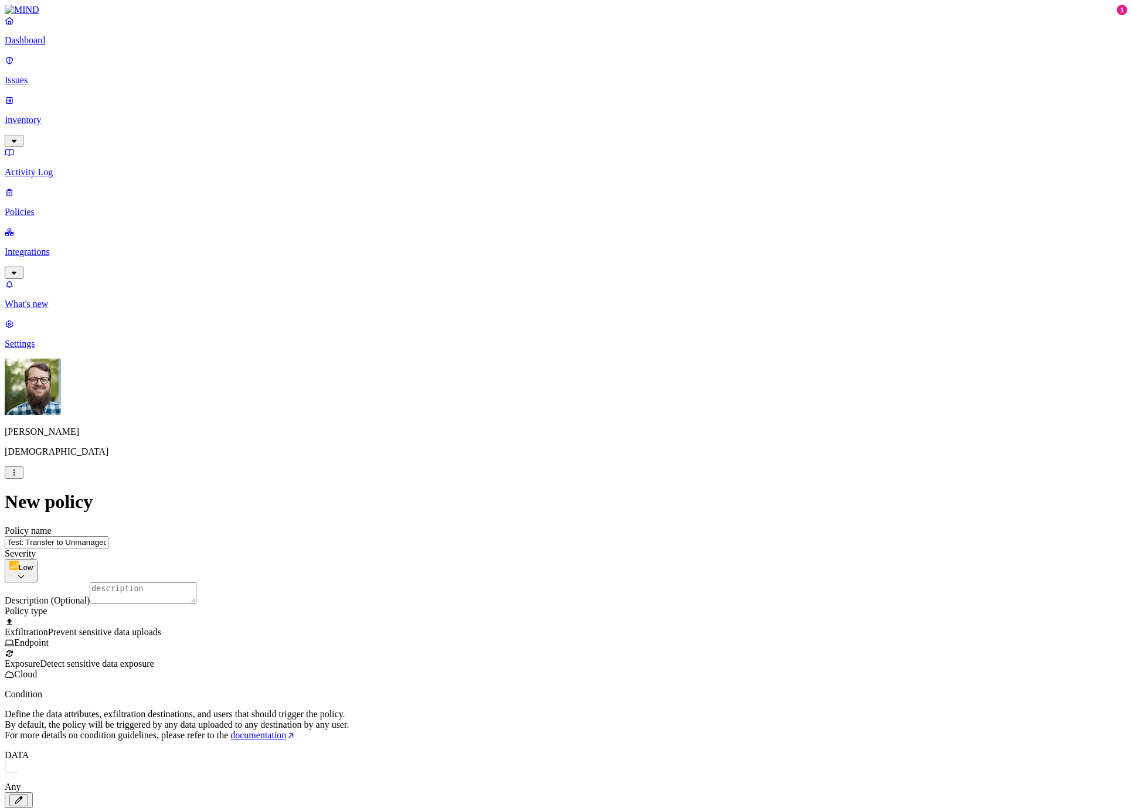
scroll to position [312, 0]
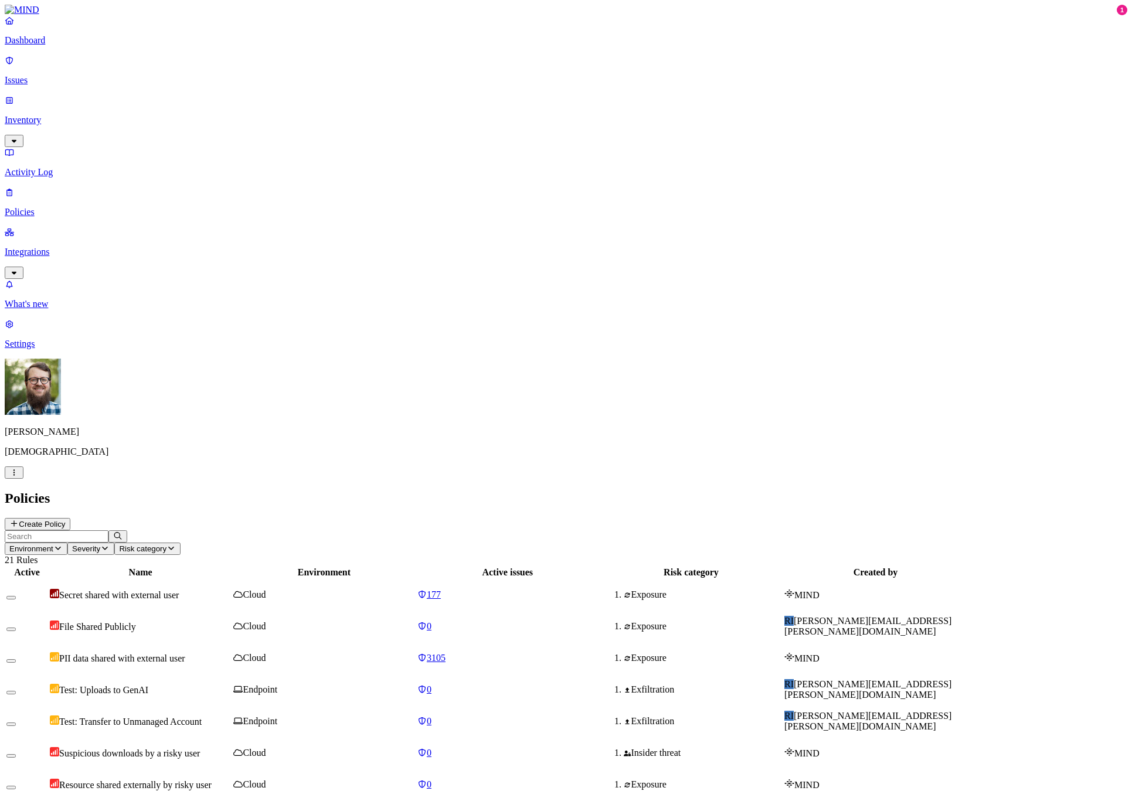
click at [595, 590] on link "177" at bounding box center [507, 595] width 181 height 11
